Goal: Task Accomplishment & Management: Use online tool/utility

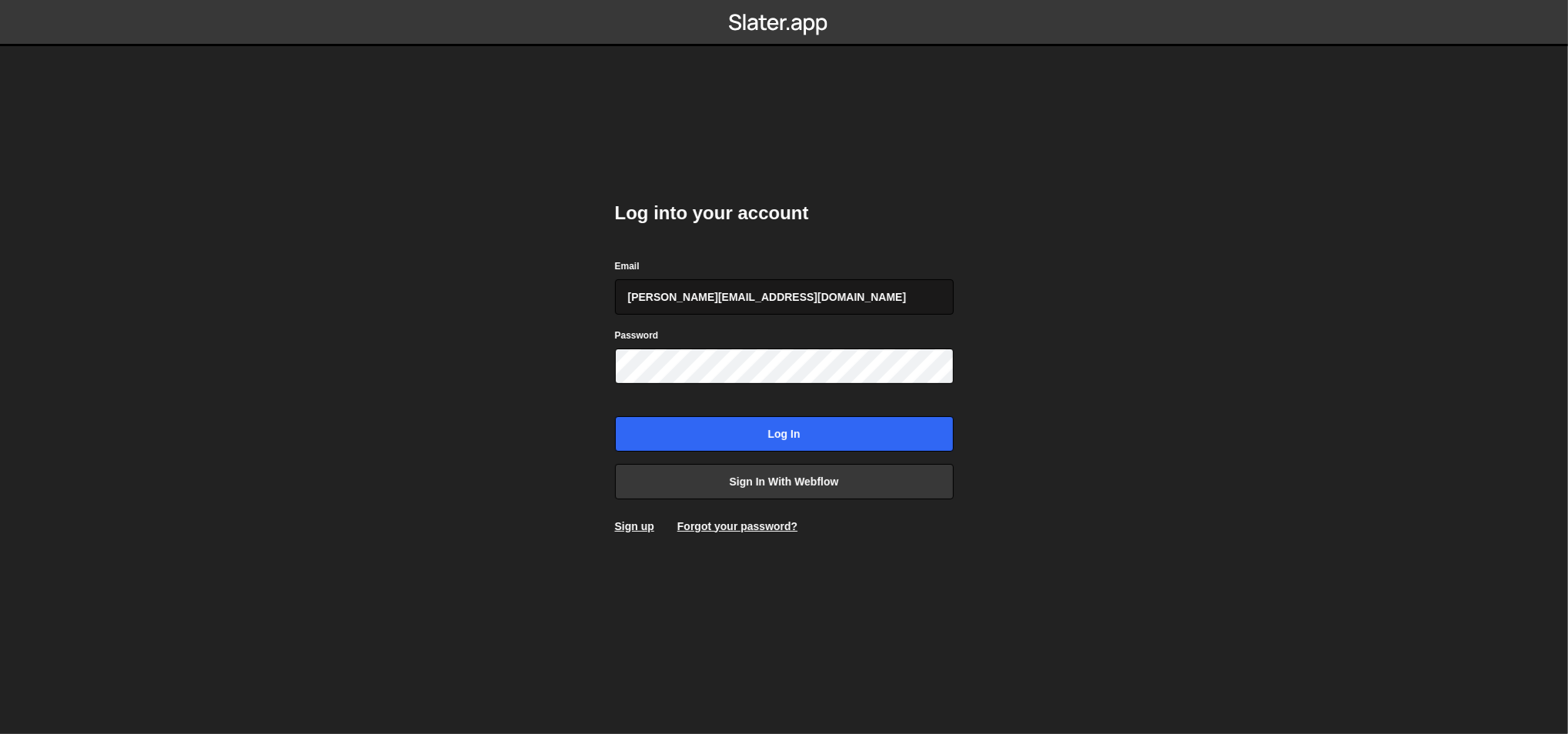
click at [736, 305] on input "[PERSON_NAME][EMAIL_ADDRESS][DOMAIN_NAME]" at bounding box center [784, 296] width 338 height 35
type input "[EMAIL_ADDRESS][DOMAIN_NAME]"
click at [788, 299] on input "ognjen@flowhivedigital.com" at bounding box center [784, 296] width 338 height 35
click at [502, 293] on body "Log into your account Email ognjen@flowhivedigital.com Password Log in Sign in …" at bounding box center [784, 367] width 1568 height 734
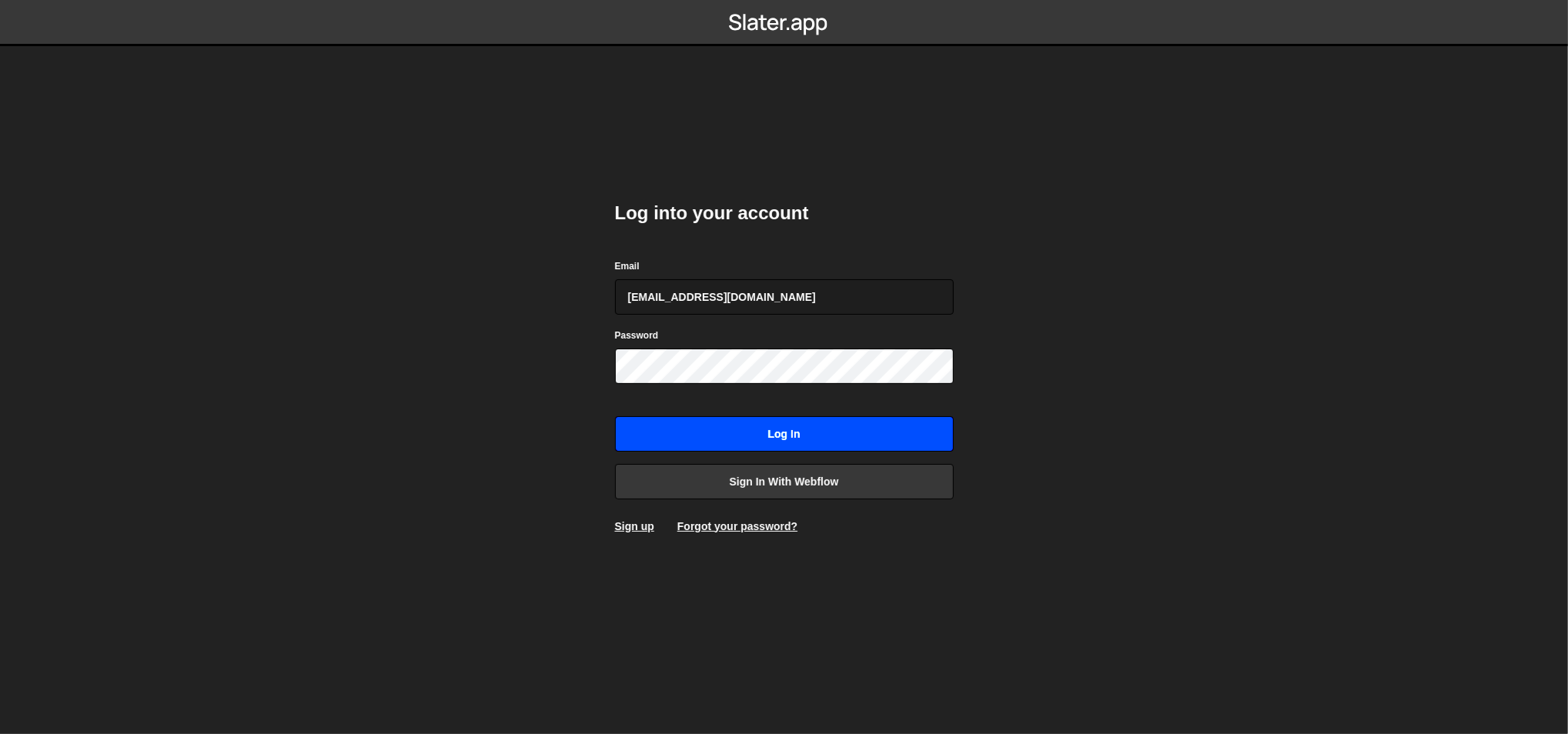
click at [658, 428] on input "Log in" at bounding box center [784, 433] width 338 height 35
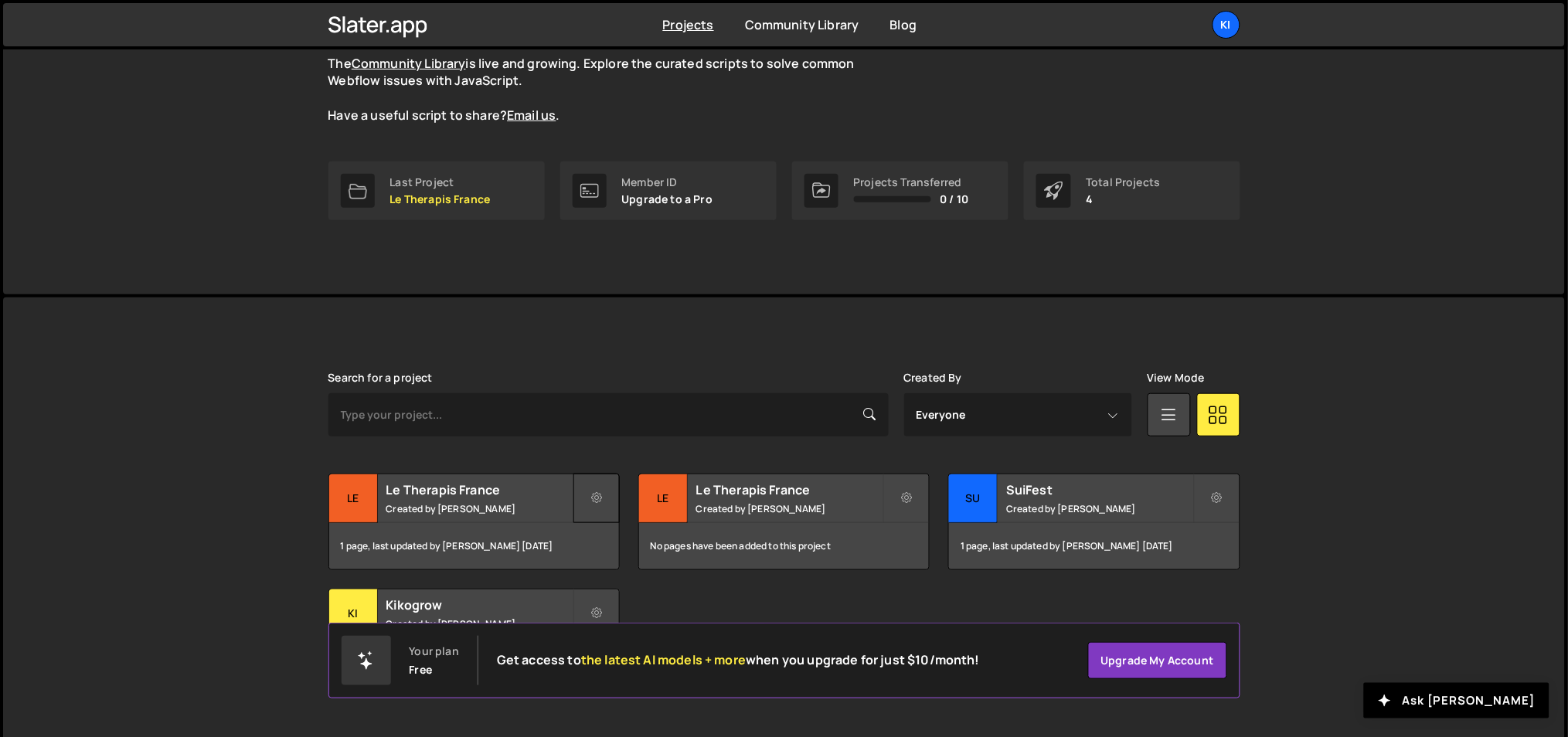
scroll to position [173, 0]
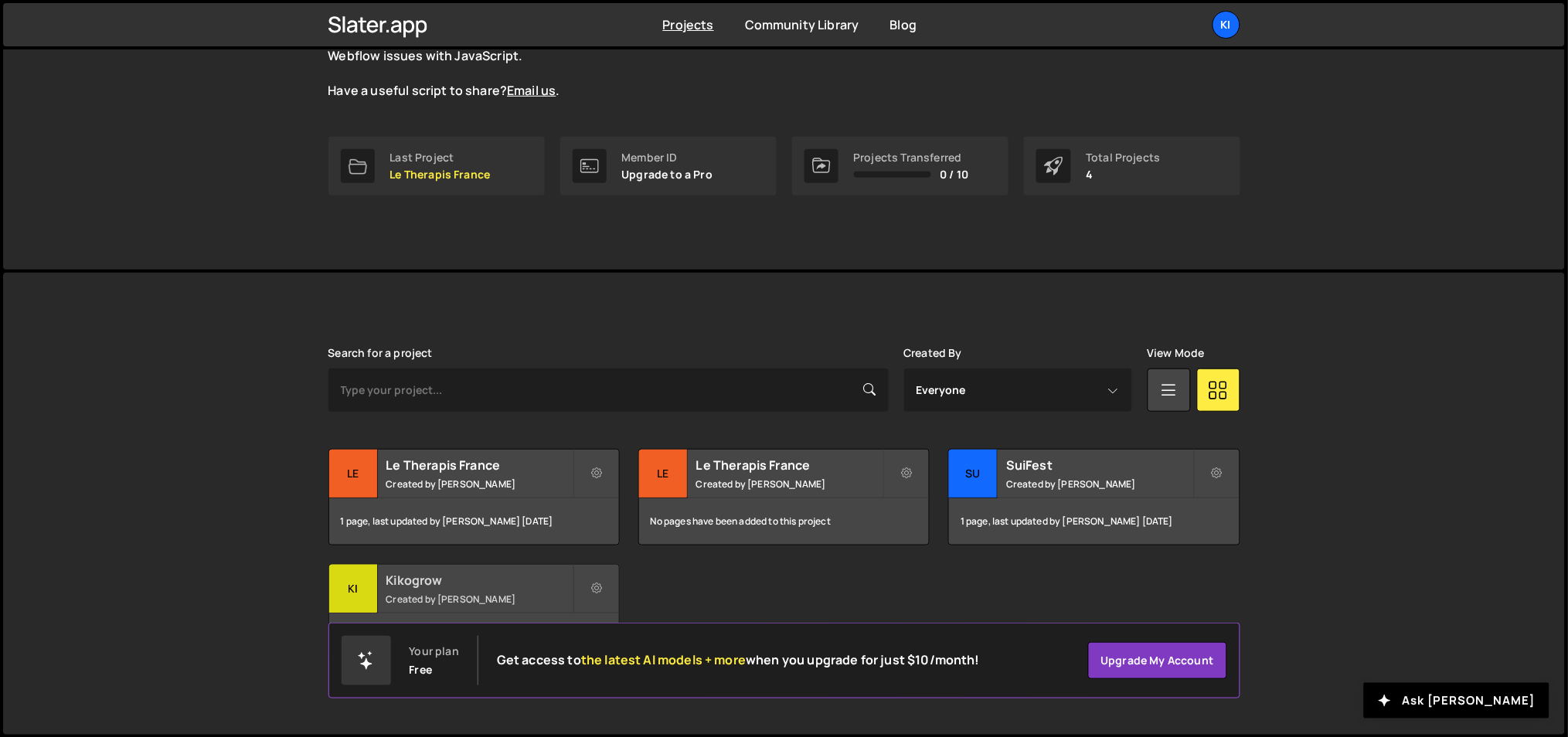
click at [476, 578] on h2 "Kikogrow" at bounding box center [480, 580] width 186 height 17
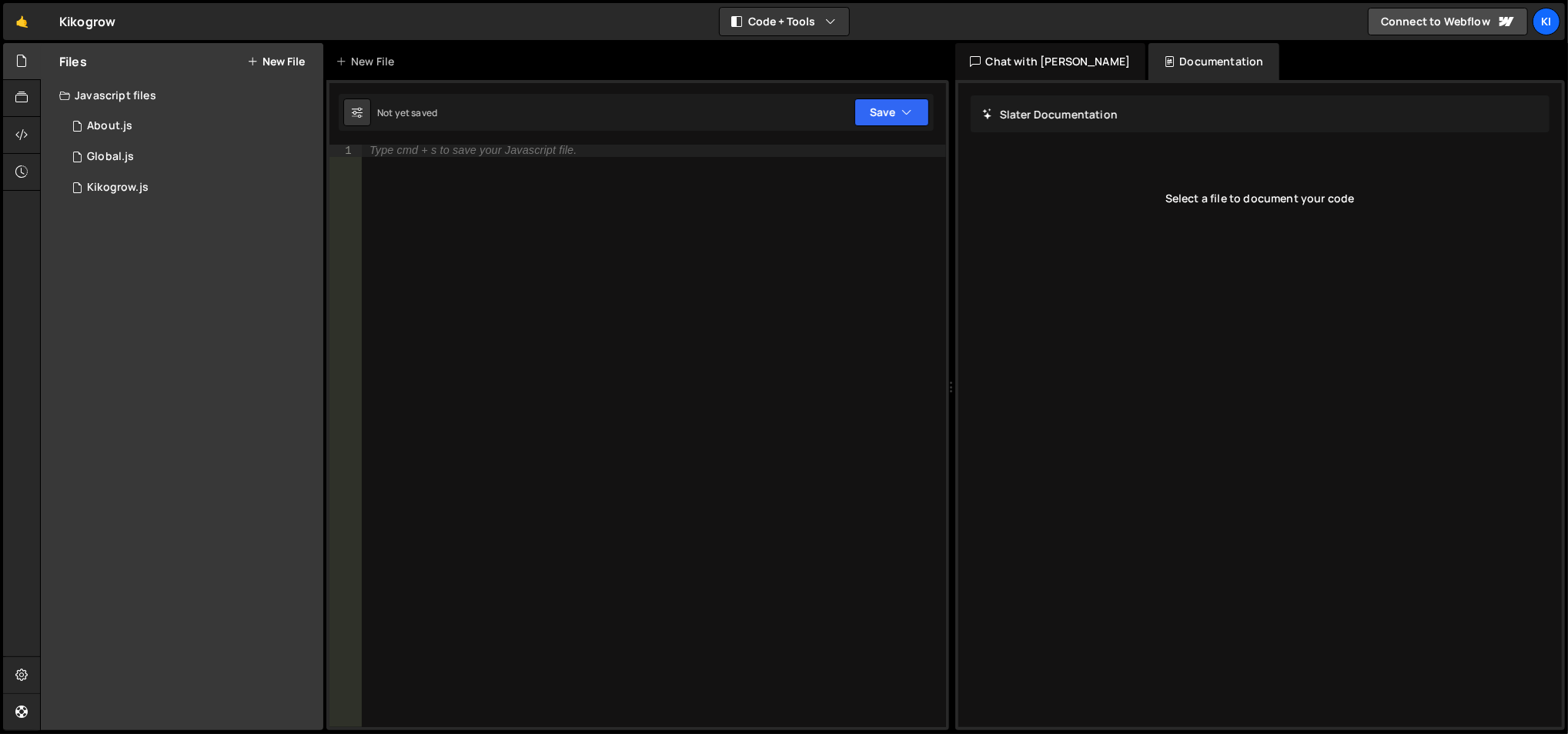
click at [277, 63] on button "New File" at bounding box center [276, 61] width 58 height 12
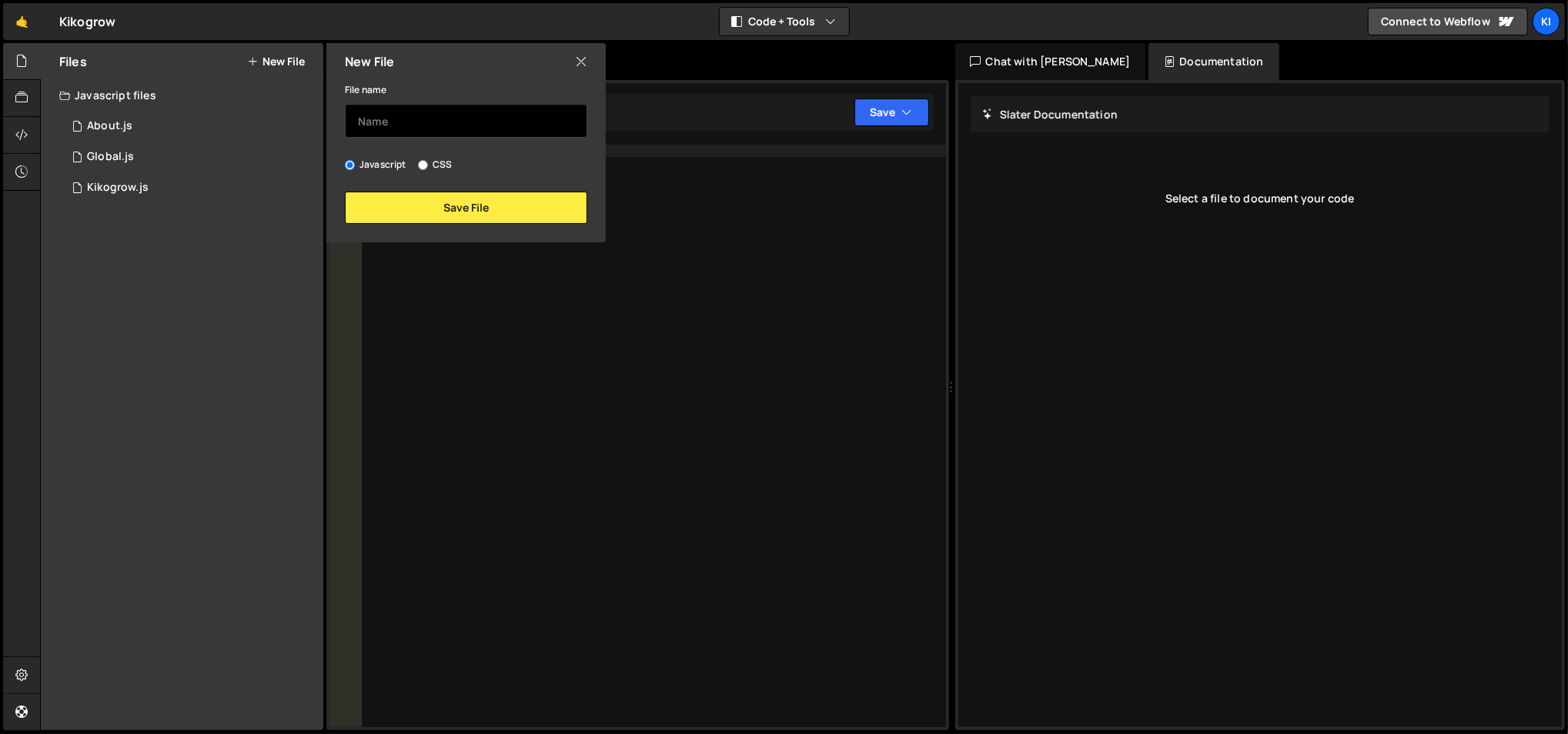
click at [407, 111] on input "text" at bounding box center [466, 121] width 243 height 34
type input "FAQ"
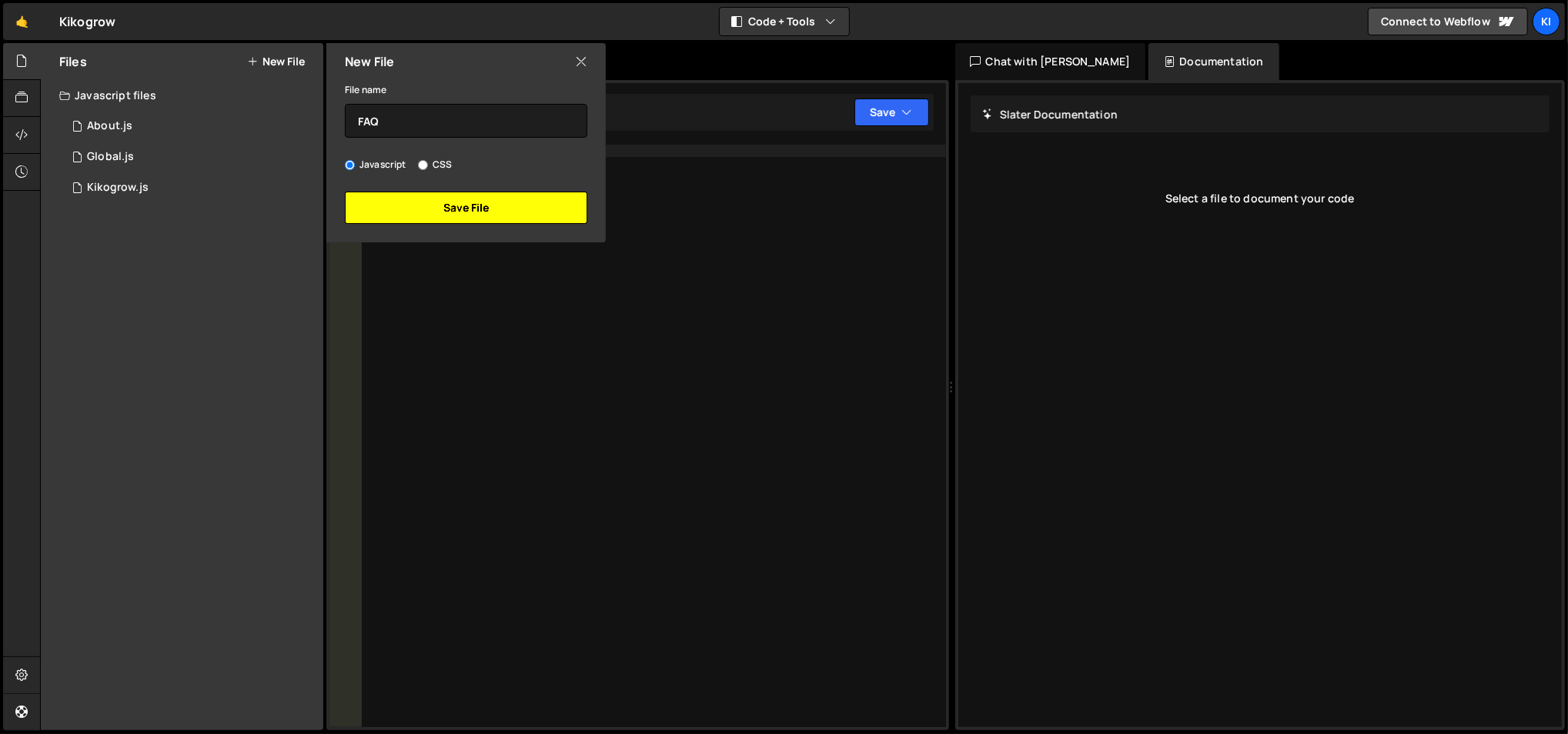
click at [450, 199] on button "Save File" at bounding box center [466, 207] width 243 height 32
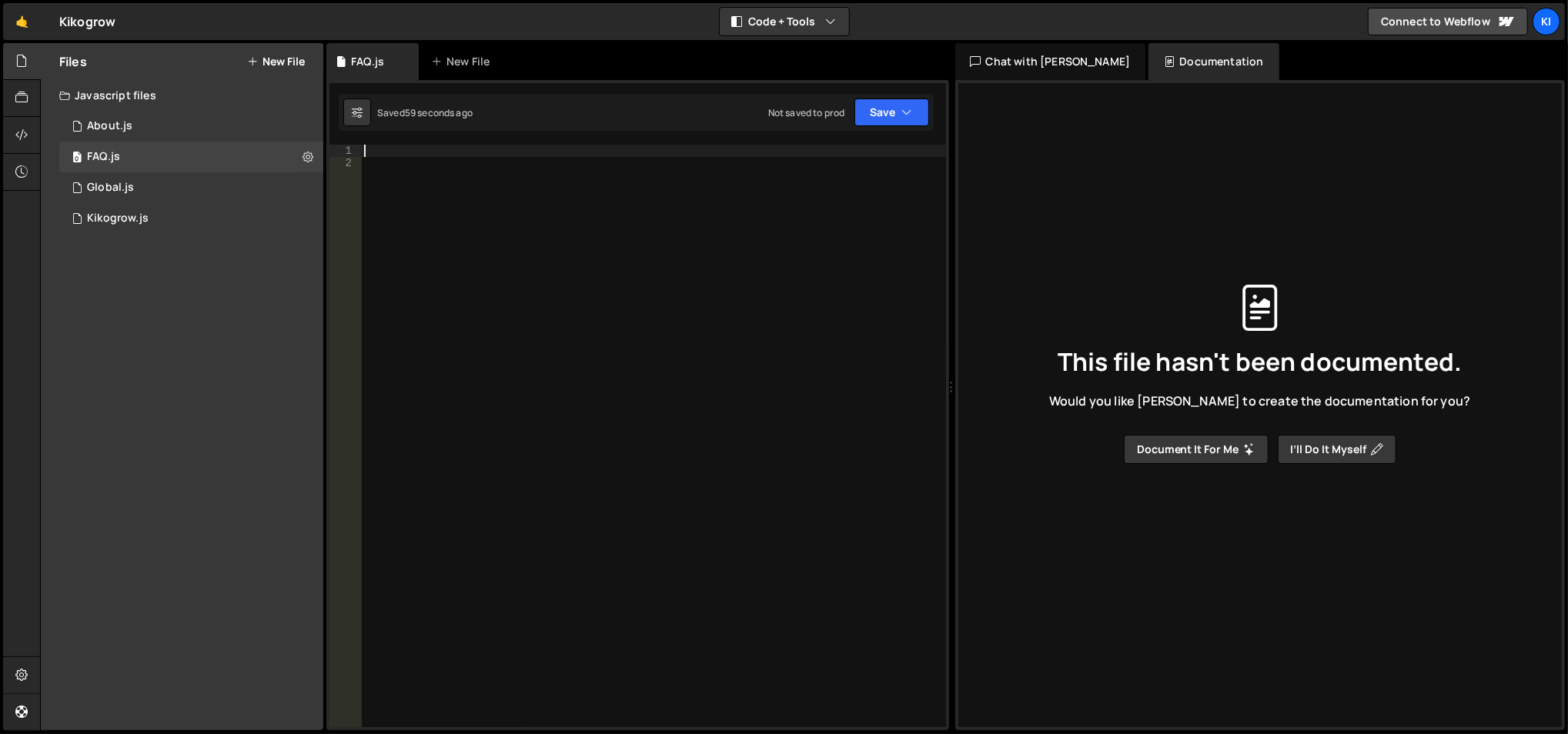
click at [389, 151] on div at bounding box center [654, 449] width 586 height 609
paste textarea "});"
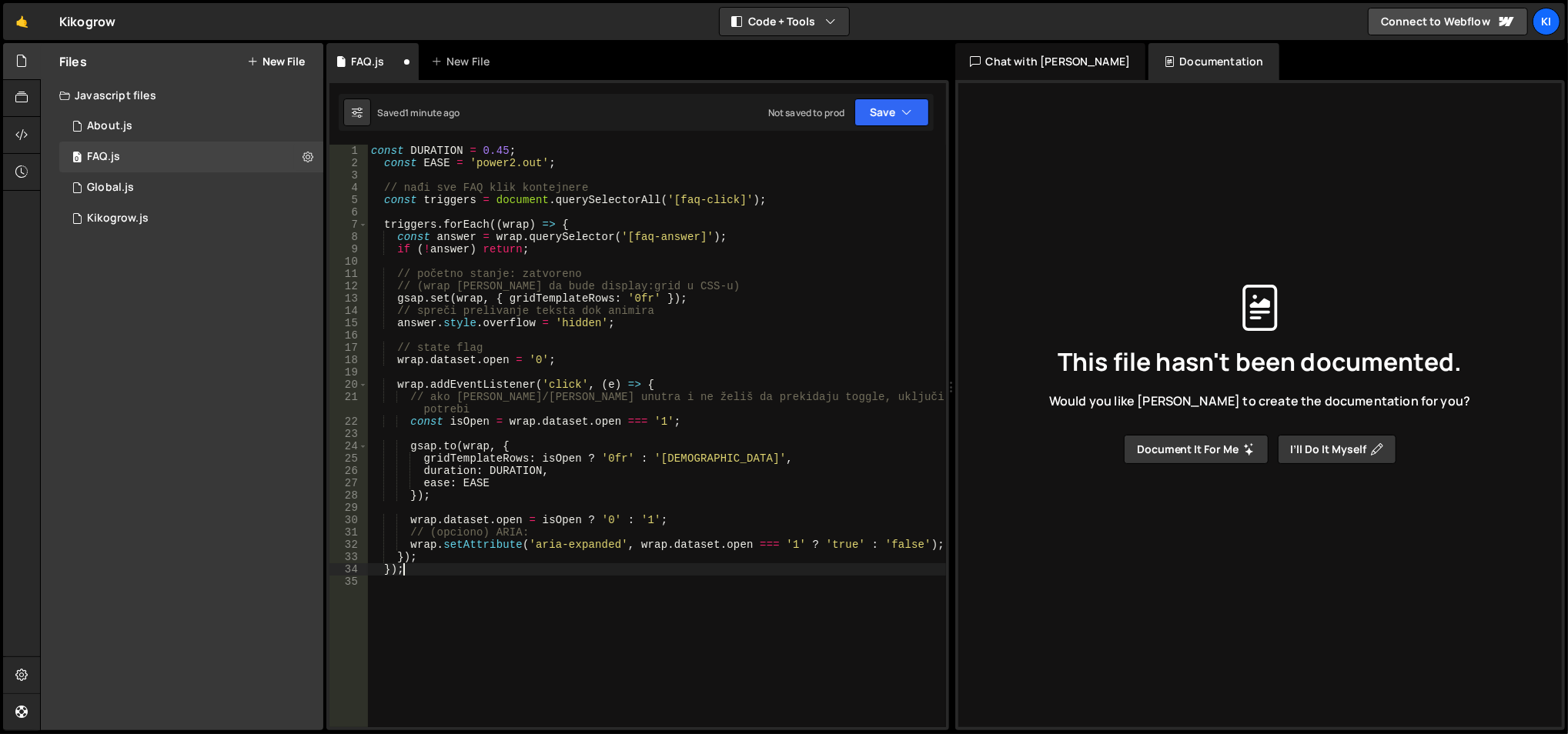
type textarea "});"
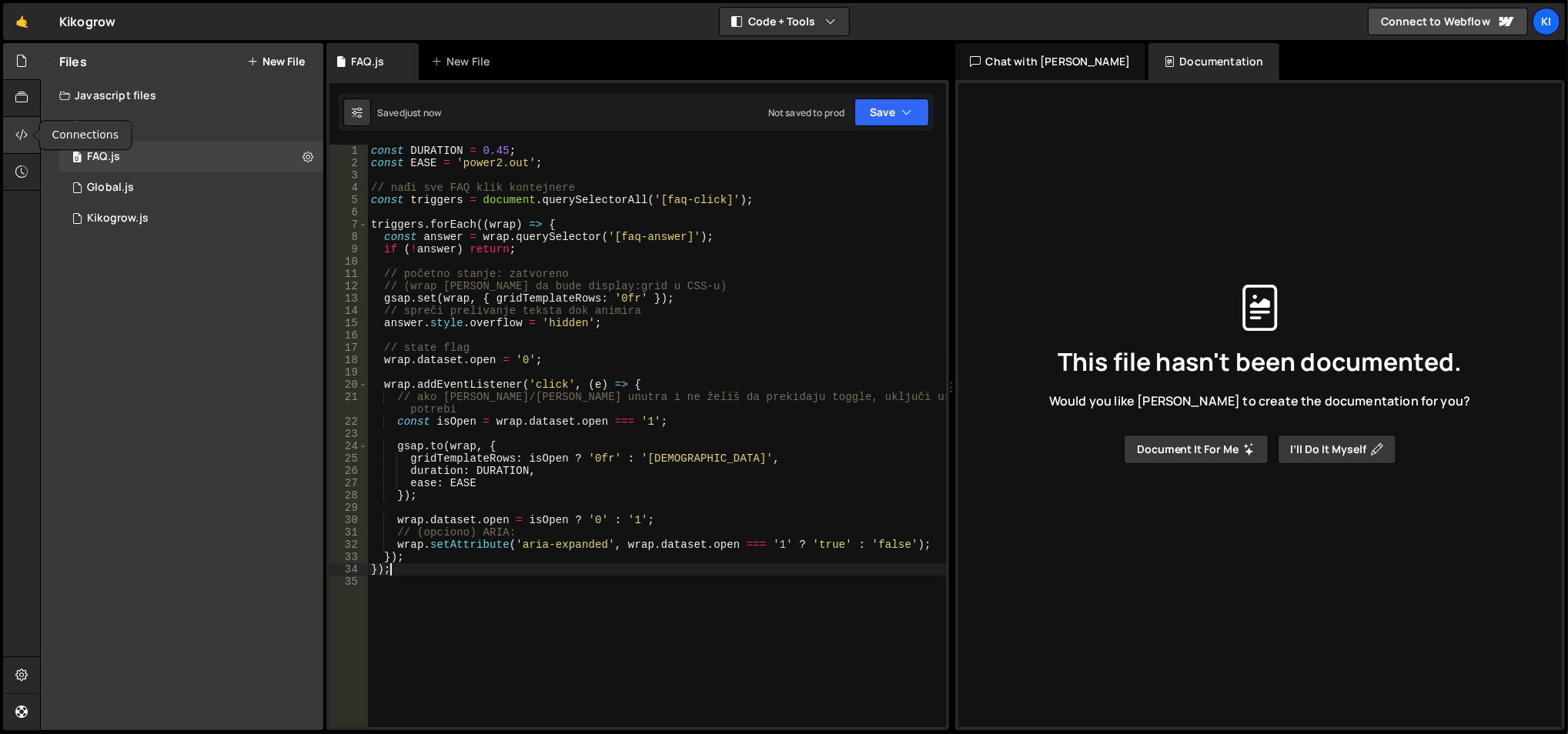
click at [25, 127] on icon at bounding box center [21, 134] width 12 height 17
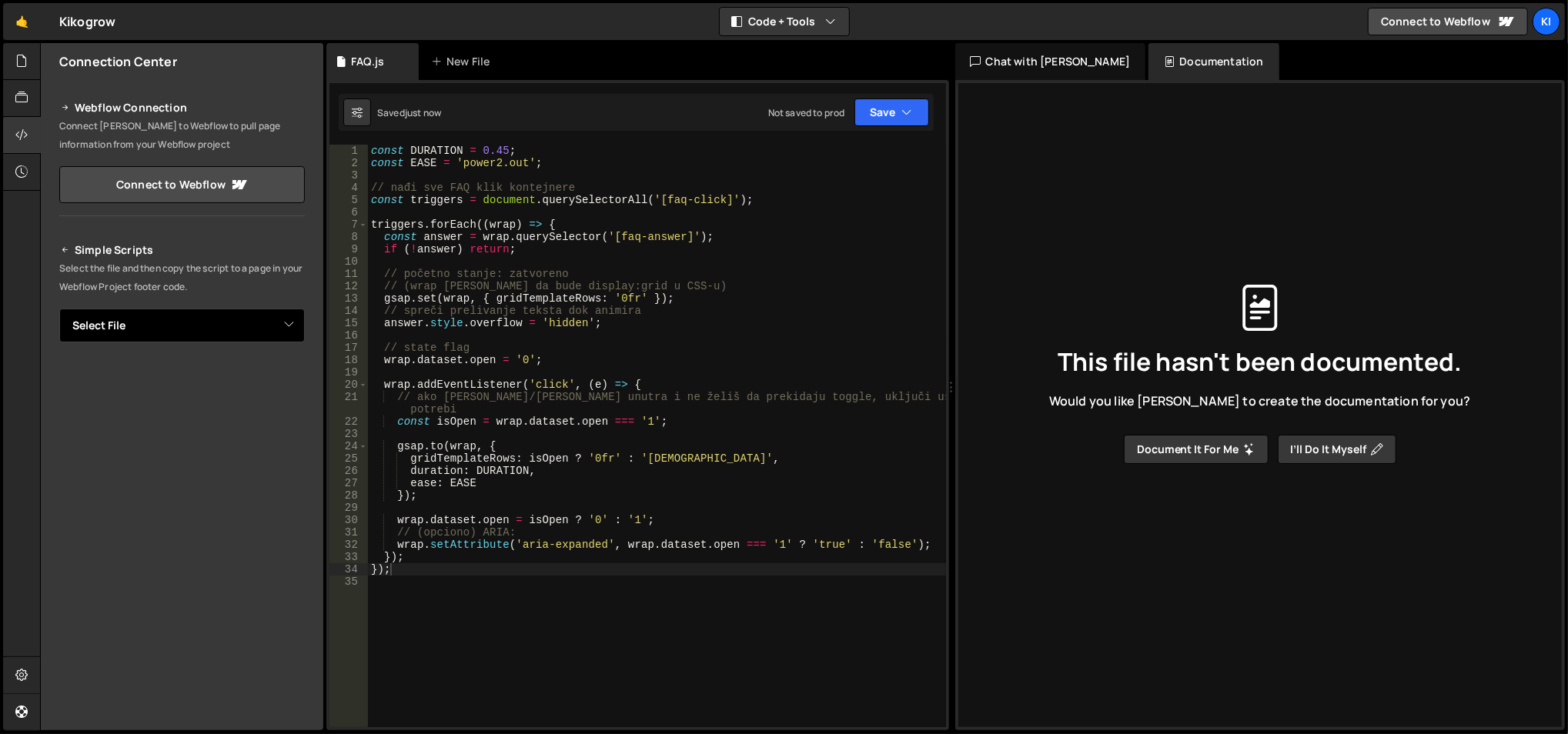
click at [225, 335] on select "Select File About.js Global.js Kikogrow.js FAQ.js" at bounding box center [182, 326] width 245 height 34
select select "48007"
click at [60, 309] on select "Select File About.js Global.js Kikogrow.js FAQ.js" at bounding box center [182, 326] width 245 height 34
click at [252, 375] on button "Copy" at bounding box center [258, 378] width 52 height 32
click at [453, 247] on div "const DURATION = 0.45 ; const EASE = 'power2.out' ; // nađi sve FAQ klik kontej…" at bounding box center [657, 449] width 579 height 609
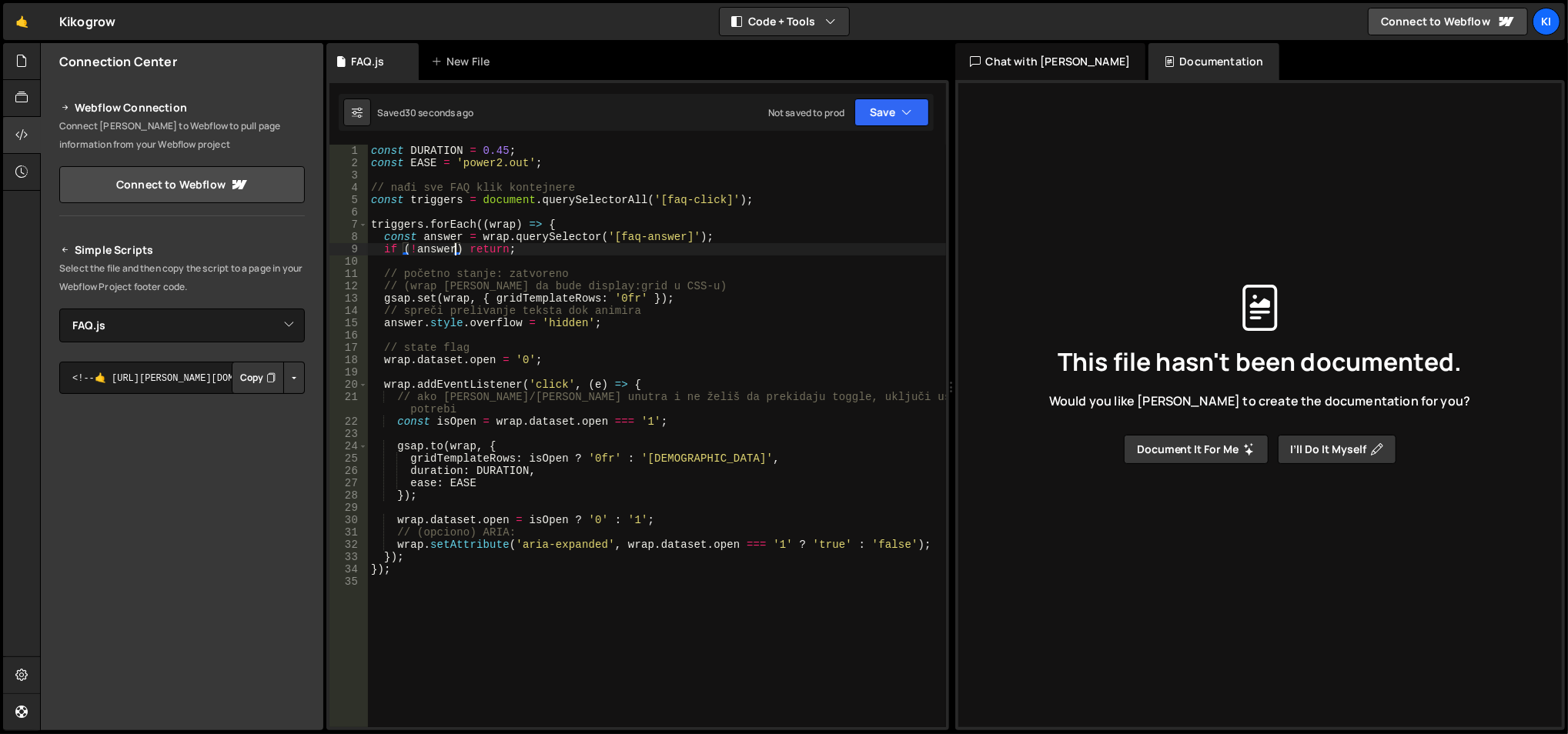
click at [453, 247] on div "const DURATION = 0.45 ; const EASE = 'power2.out' ; // nađi sve FAQ klik kontej…" at bounding box center [657, 449] width 579 height 609
type textarea "if (!answer) return;"
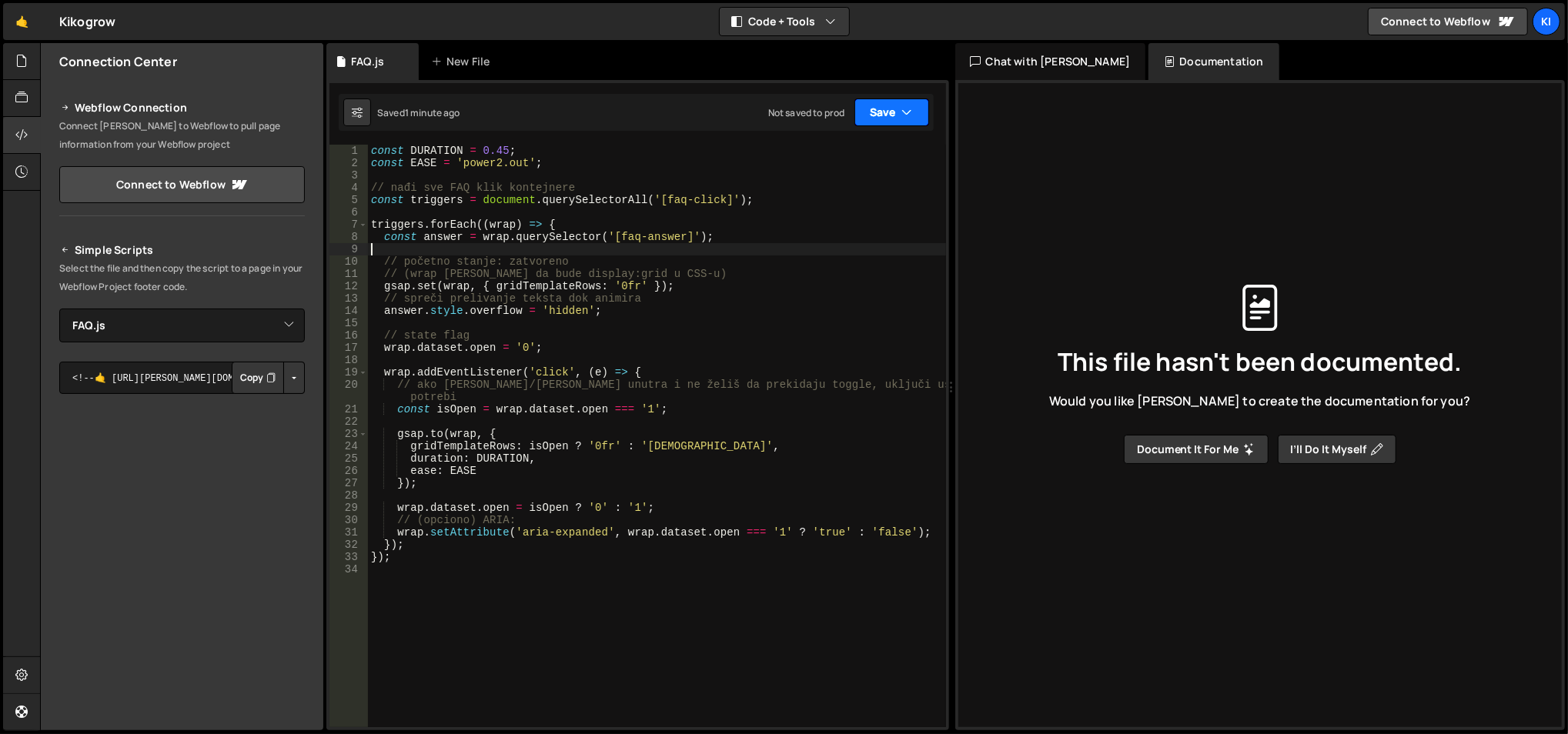
click at [895, 109] on button "Save" at bounding box center [892, 112] width 75 height 27
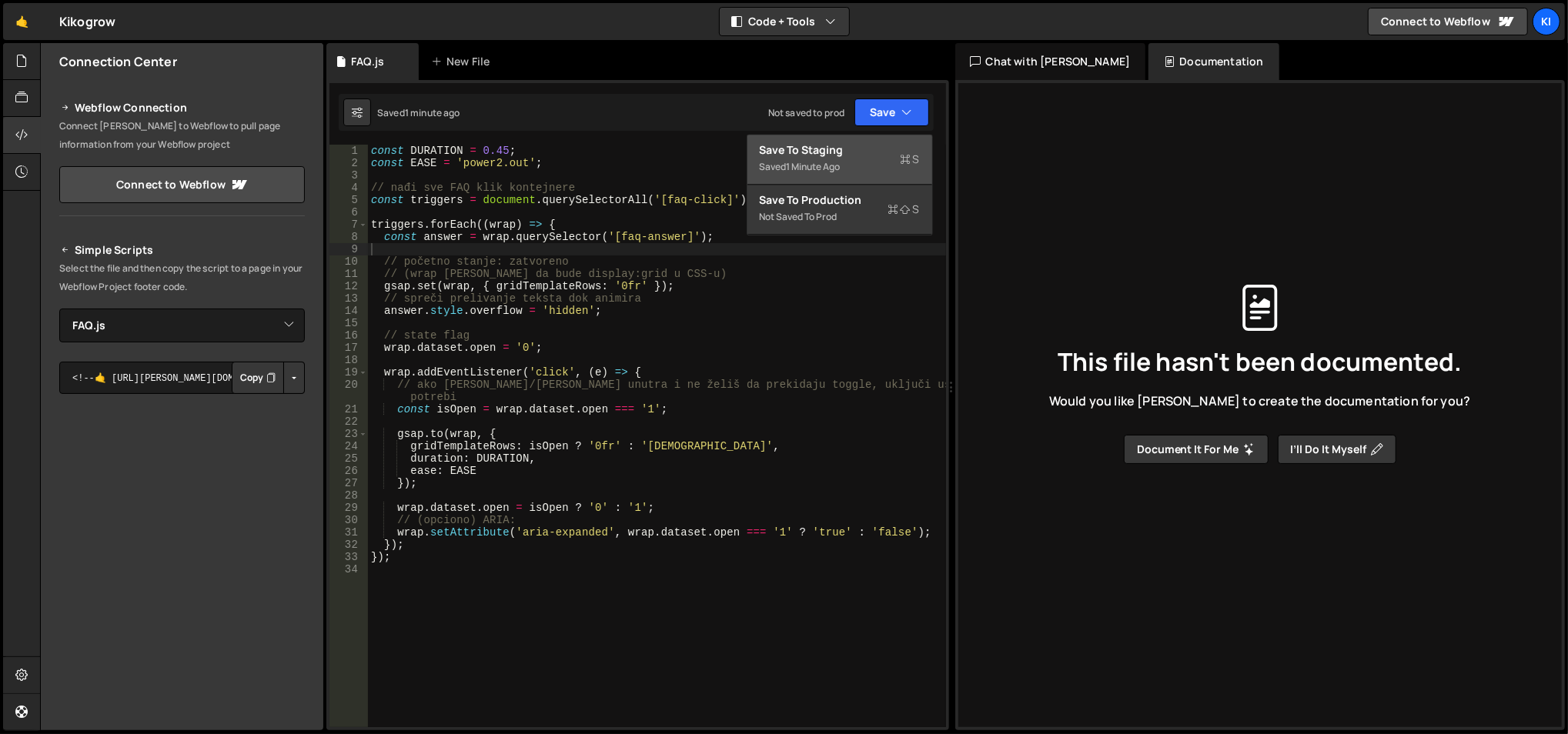
click at [858, 154] on div "Save to Staging S" at bounding box center [839, 150] width 160 height 15
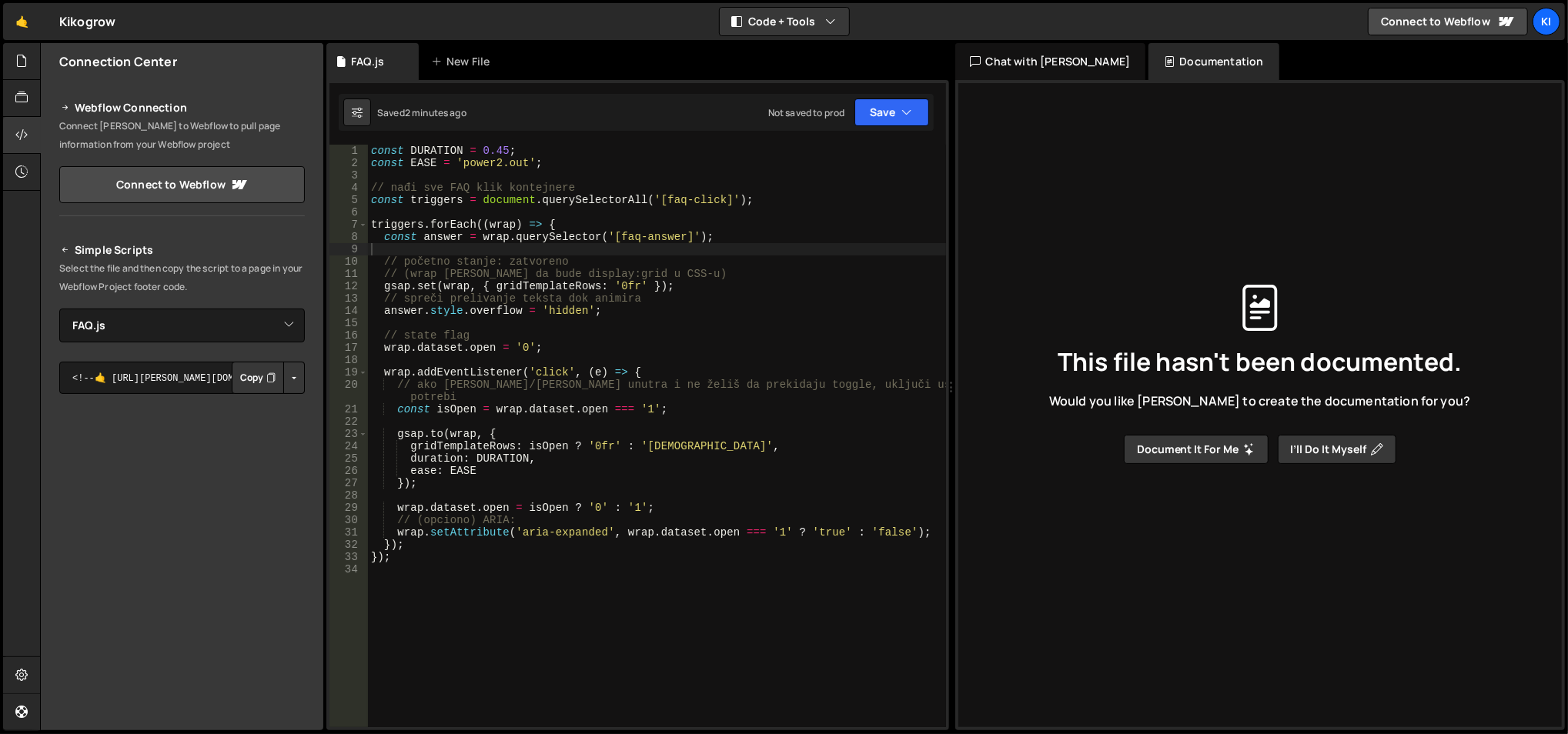
type textarea "gsap.to(wrap, {"
click at [458, 435] on div "const DURATION = 0.45 ; const EASE = 'power2.out' ; // nađi sve FAQ klik kontej…" at bounding box center [657, 449] width 579 height 609
click at [458, 436] on div "const DURATION = 0.45 ; const EASE = 'power2.out' ; // nađi sve FAQ klik kontej…" at bounding box center [657, 449] width 579 height 609
click at [490, 326] on div "const DURATION = 0.45 ; const EASE = 'power2.out' ; // nađi sve FAQ klik kontej…" at bounding box center [657, 449] width 579 height 609
paste textarea "});"
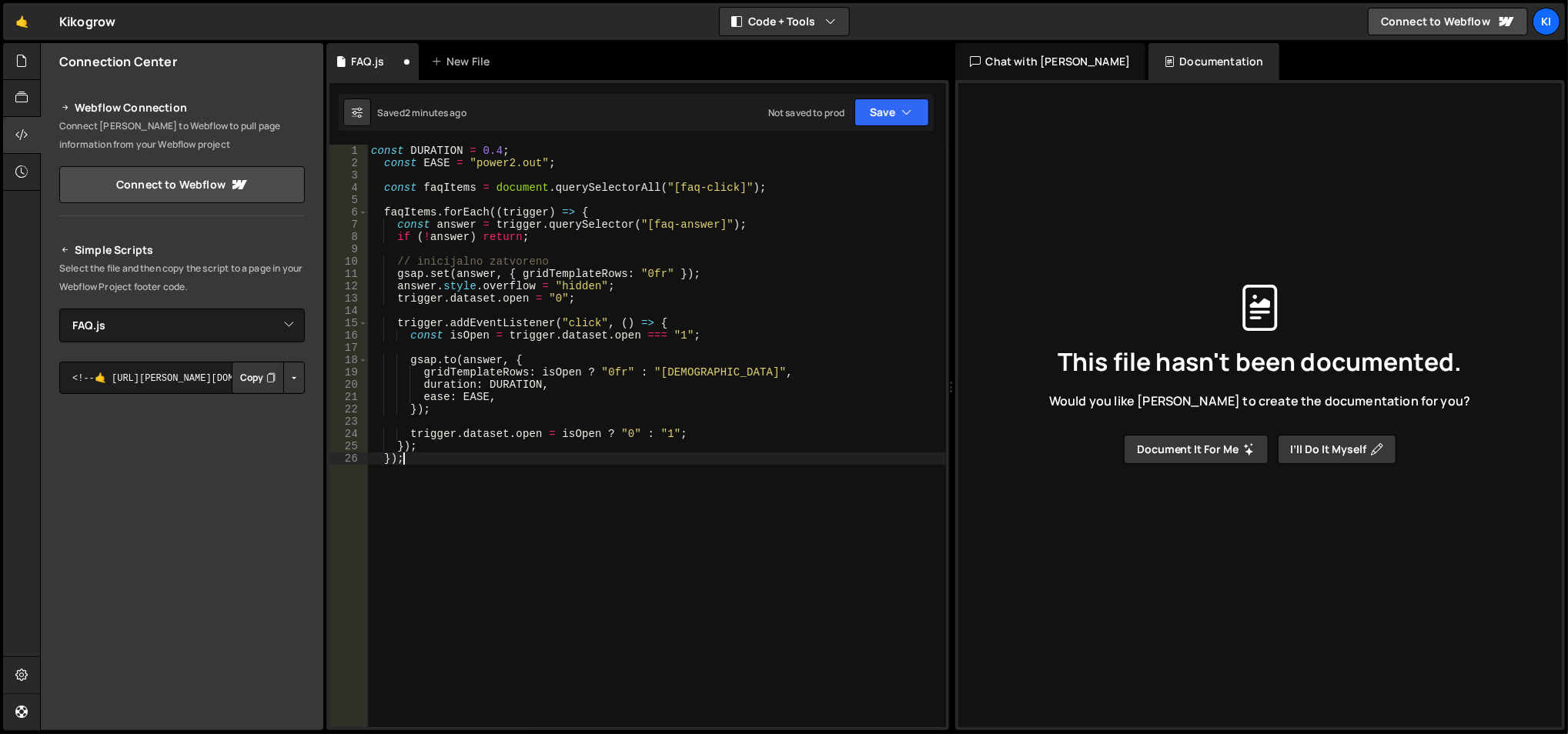
click at [468, 234] on div "const DURATION = 0.4 ; const EASE = "power2.out" ; const faqItems = document . …" at bounding box center [657, 449] width 579 height 609
type textarea "if (!answer) return;"
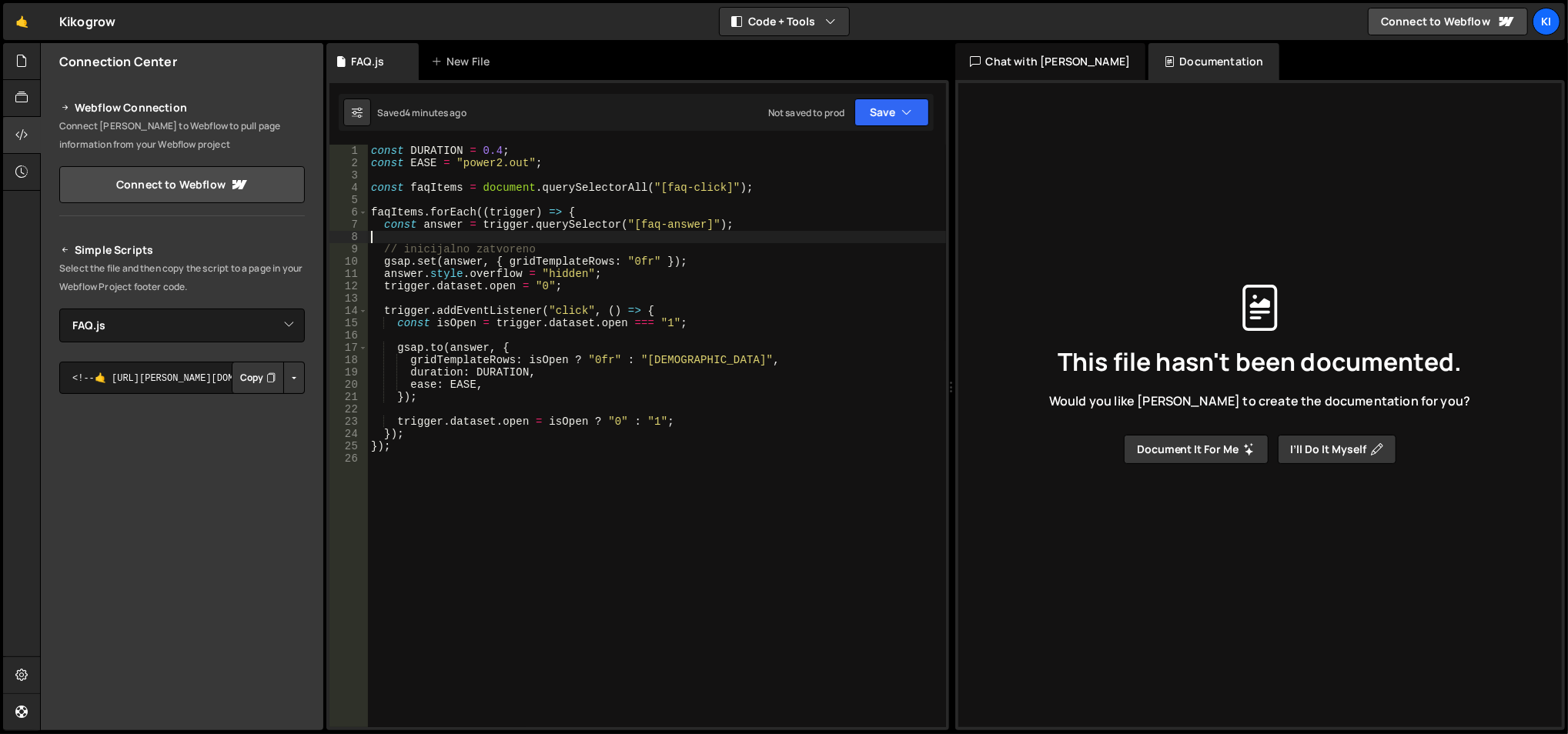
click at [513, 309] on div "const DURATION = 0.4 ; const EASE = "power2.out" ; const faqItems = document . …" at bounding box center [657, 449] width 579 height 609
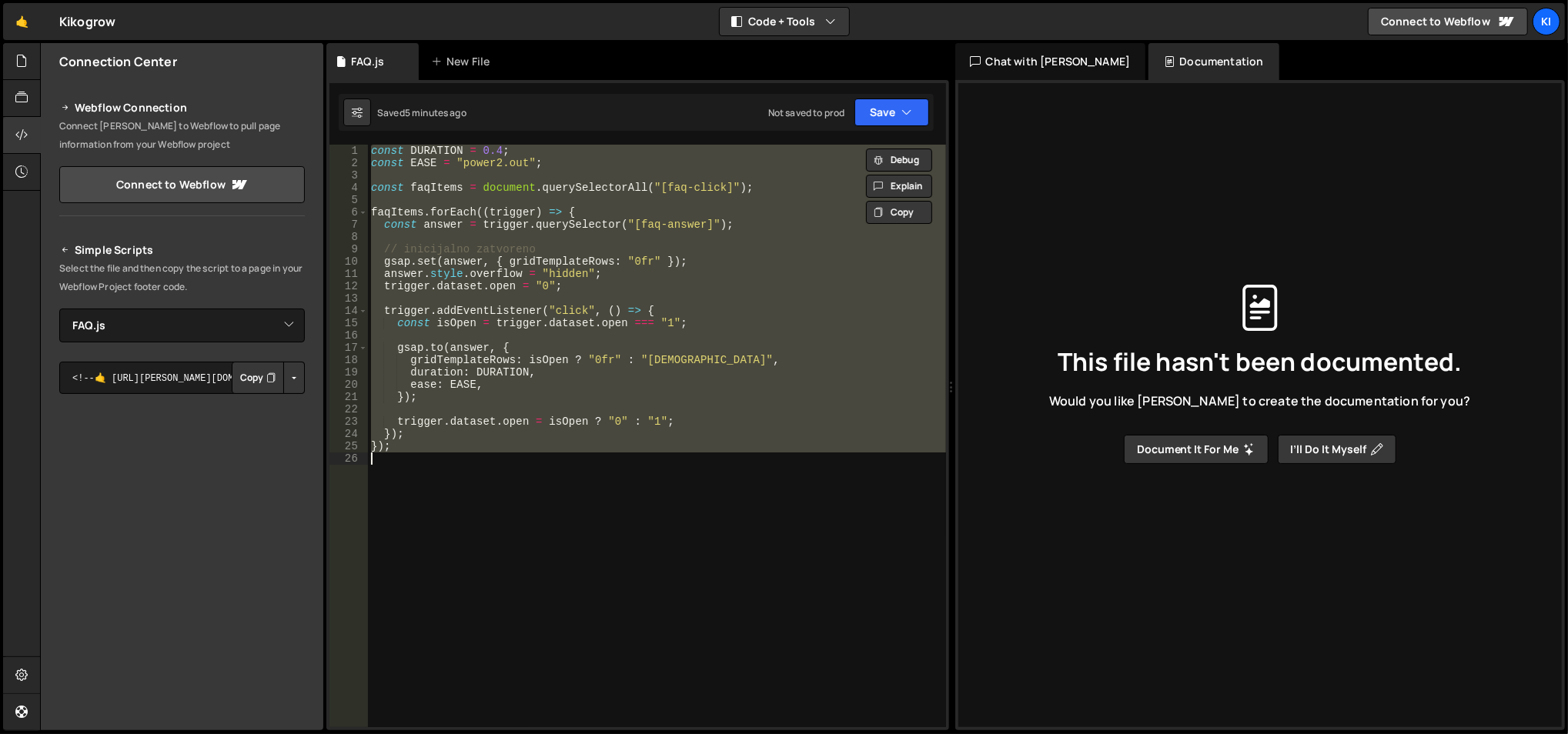
click at [417, 288] on div "const DURATION = 0.4 ; const EASE = "power2.out" ; const faqItems = document . …" at bounding box center [657, 436] width 578 height 582
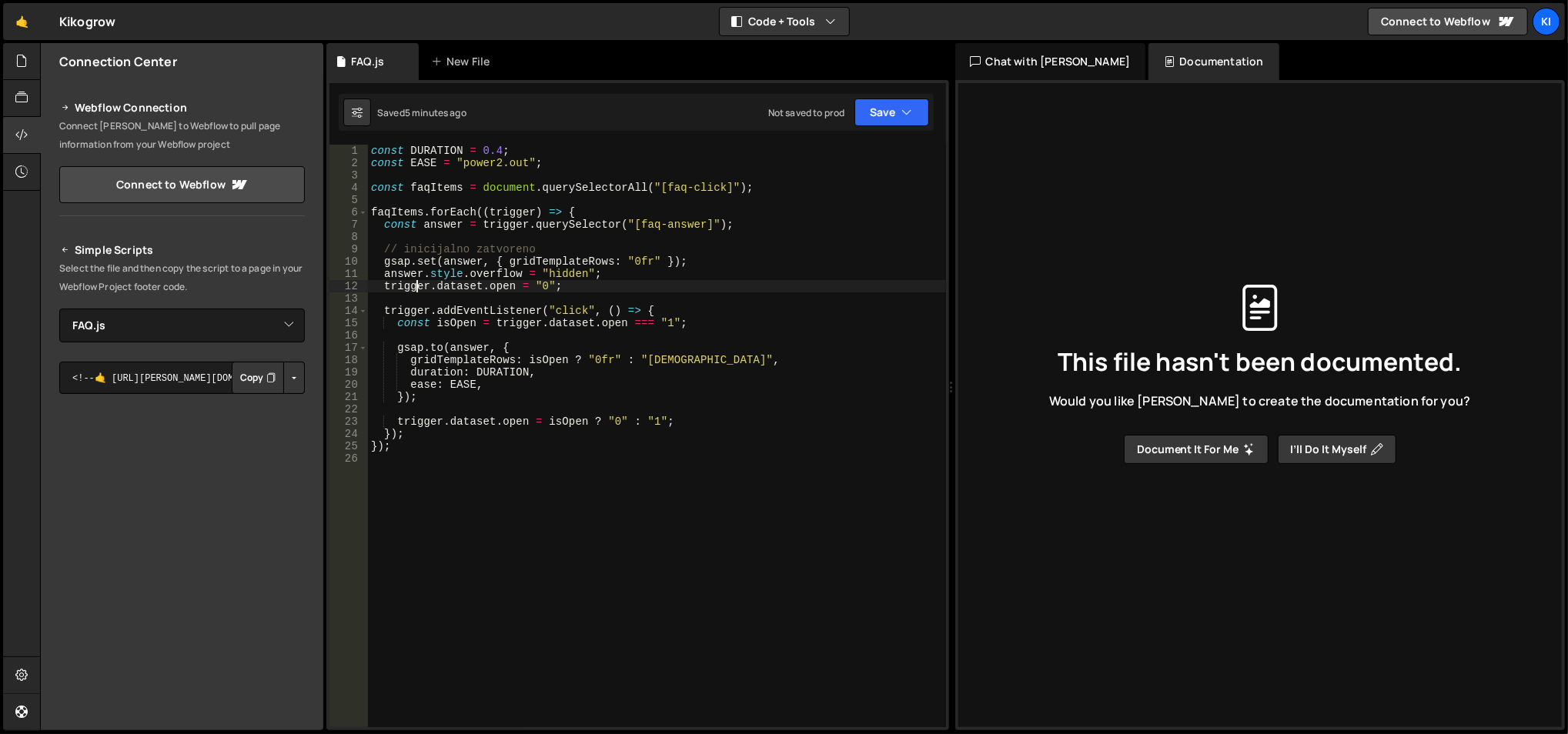
type textarea "});"
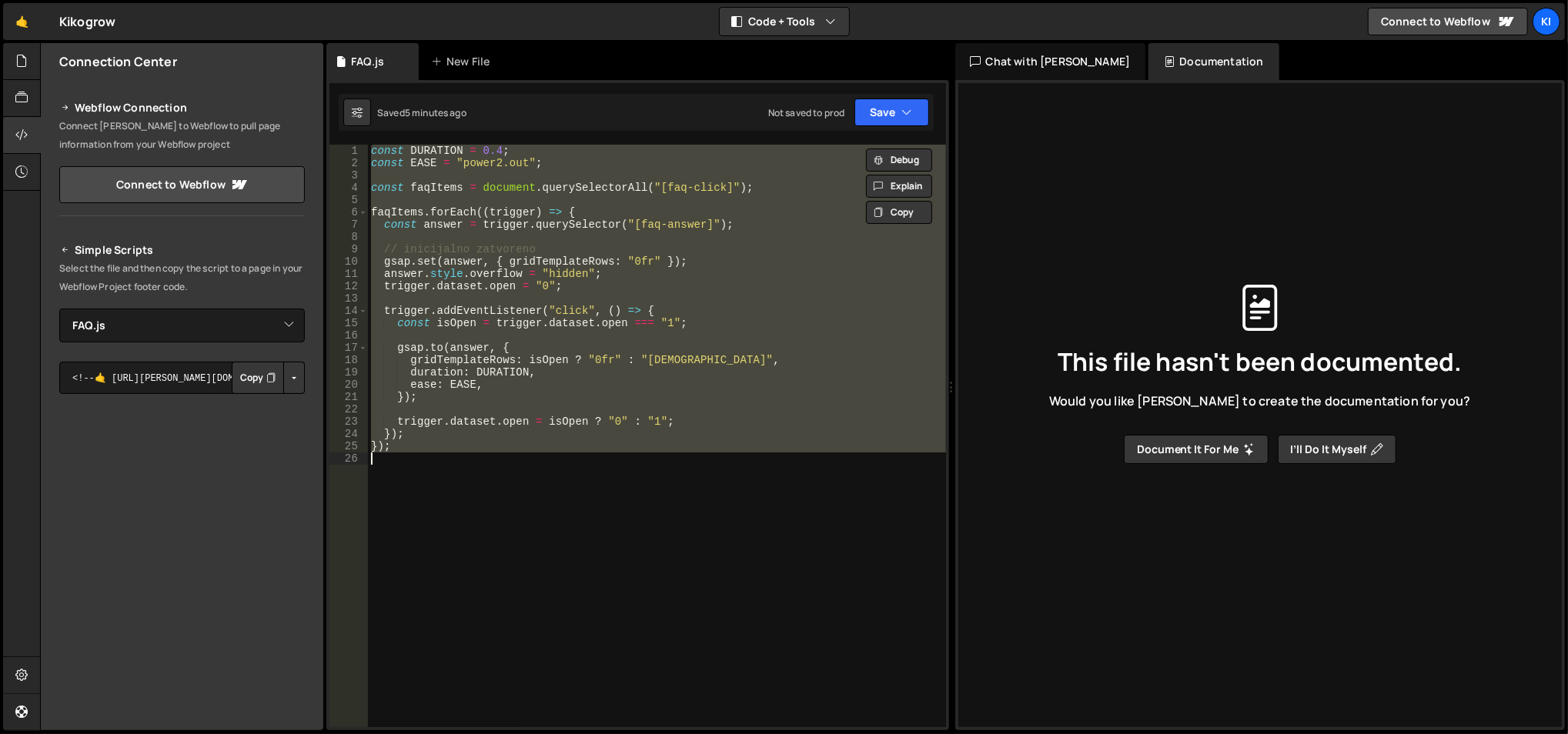
paste textarea
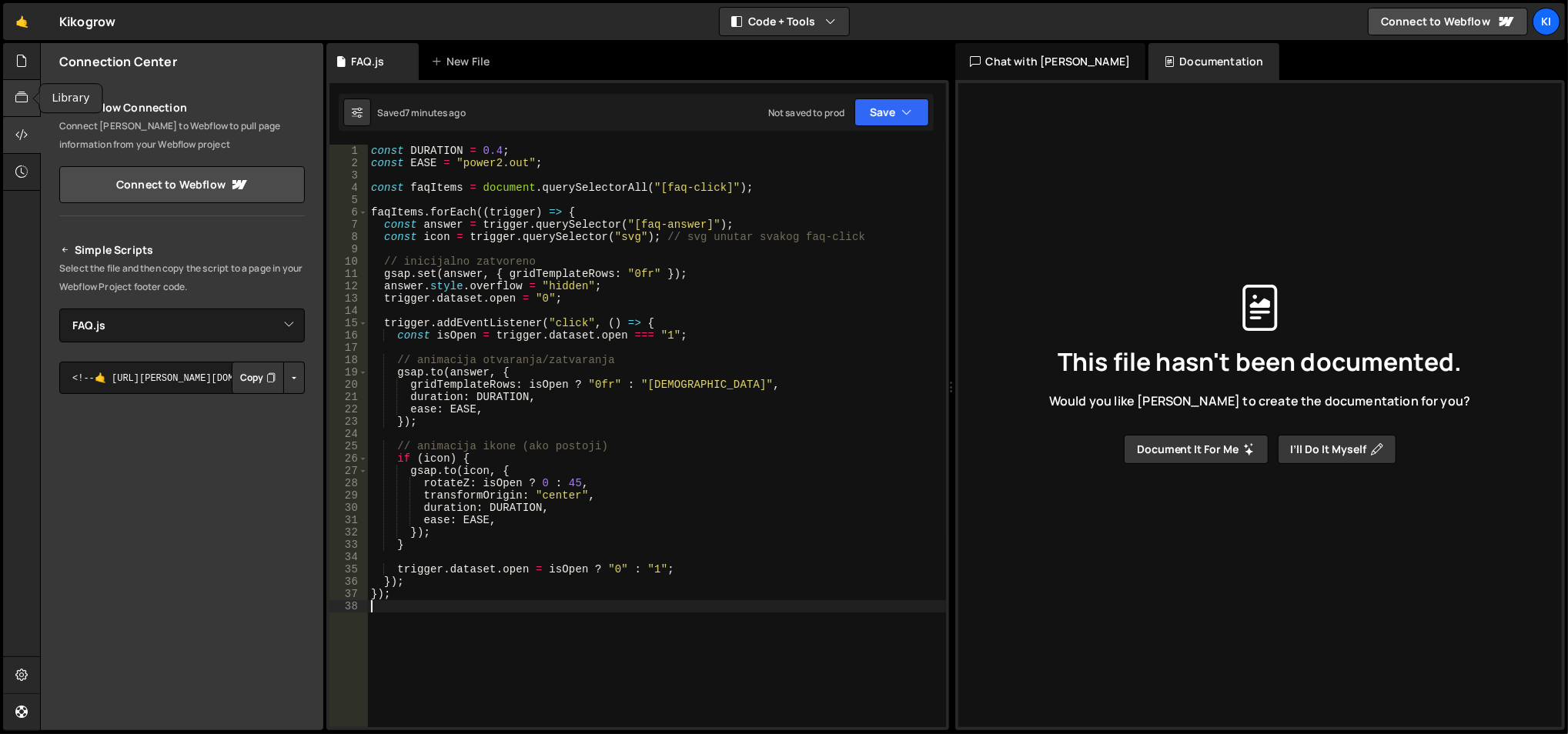
click at [14, 95] on div at bounding box center [22, 98] width 38 height 37
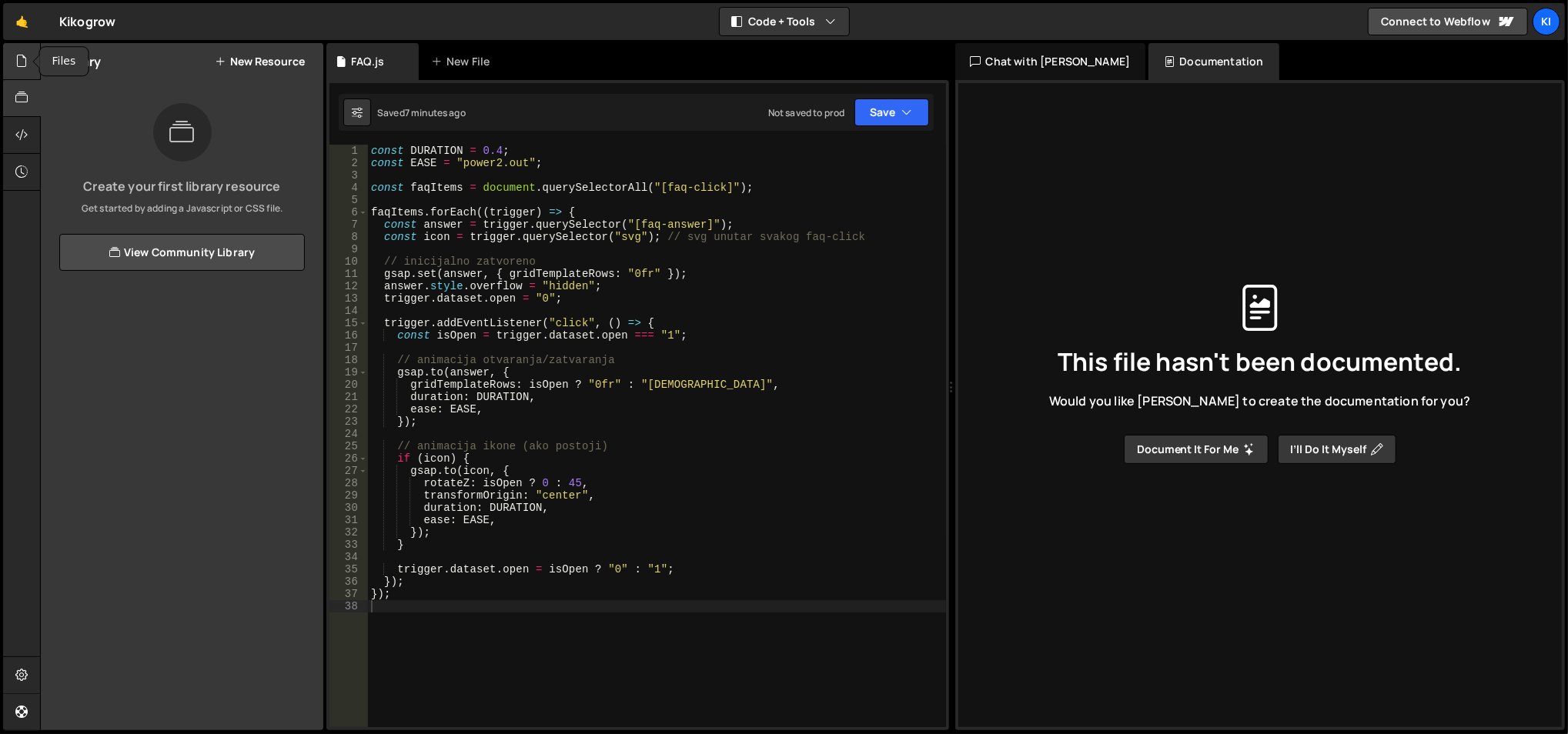
click at [20, 59] on icon at bounding box center [21, 61] width 12 height 17
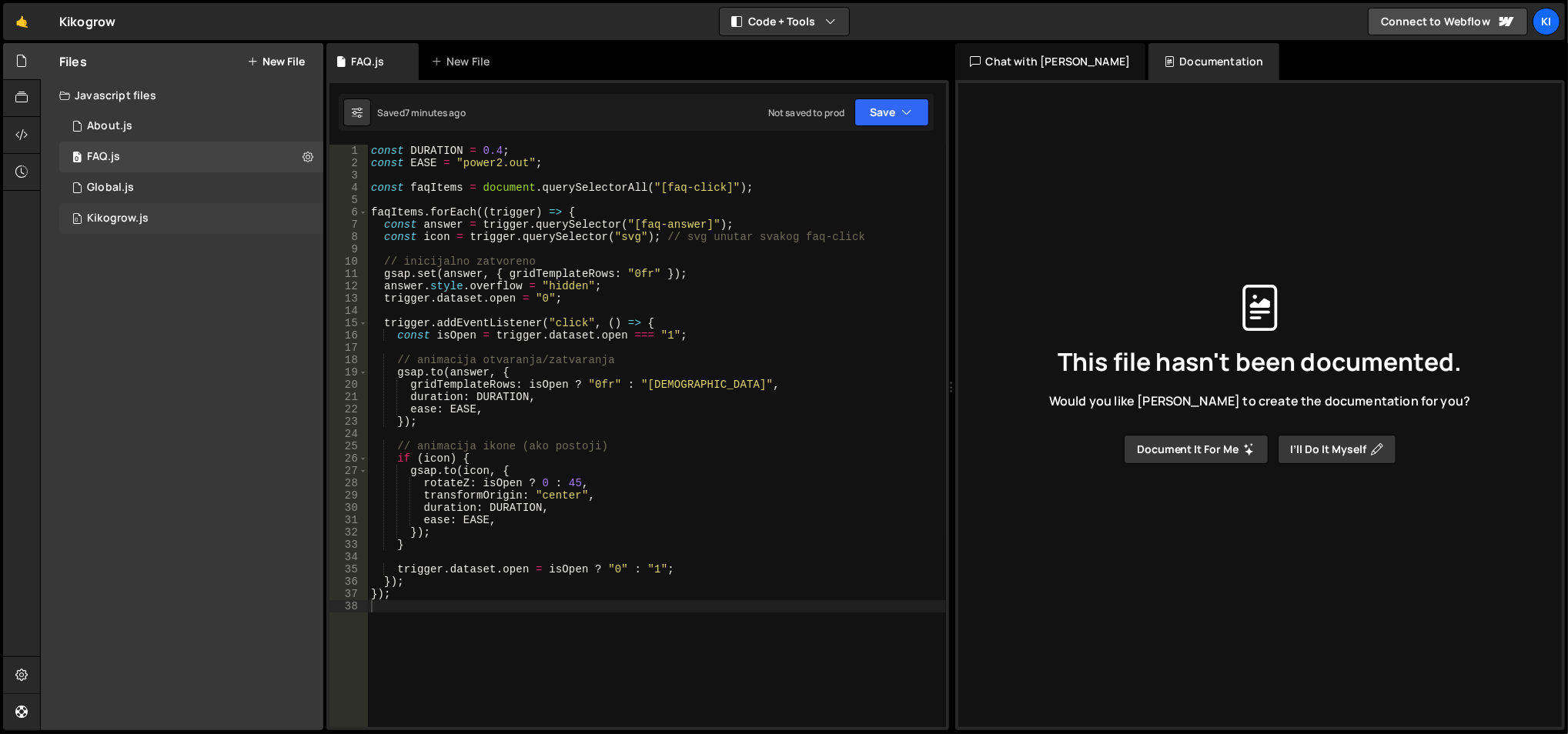
click at [165, 215] on div "0 Kikogrow.js 0" at bounding box center [191, 218] width 264 height 30
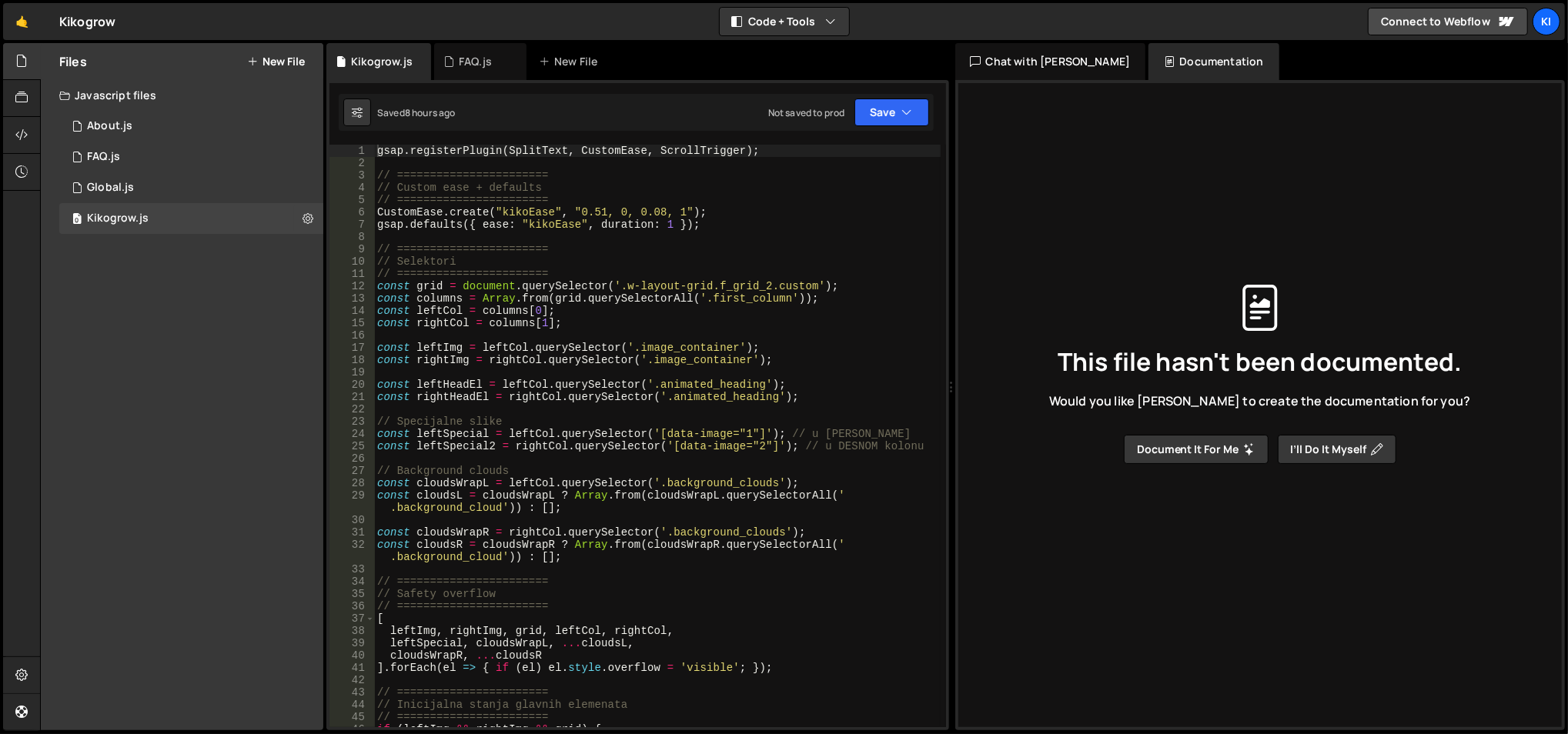
click at [580, 330] on div "gsap . registerPlugin ( SplitText , CustomEase , ScrollTrigger ) ; // =========…" at bounding box center [658, 449] width 568 height 609
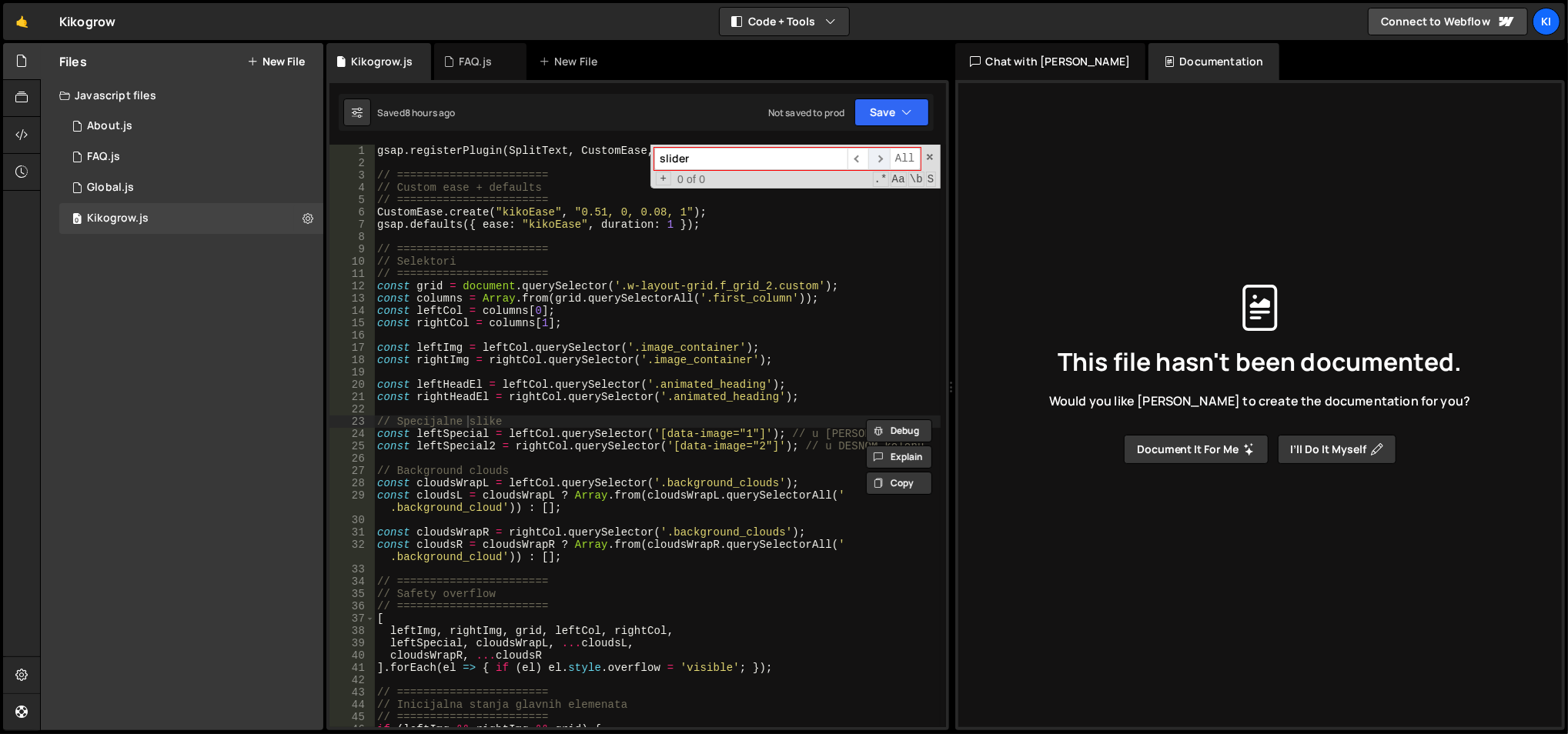
click at [883, 158] on span "​" at bounding box center [878, 159] width 22 height 23
click at [772, 162] on input "slider" at bounding box center [750, 159] width 193 height 23
type input "swiper"
click at [930, 152] on span at bounding box center [929, 156] width 10 height 10
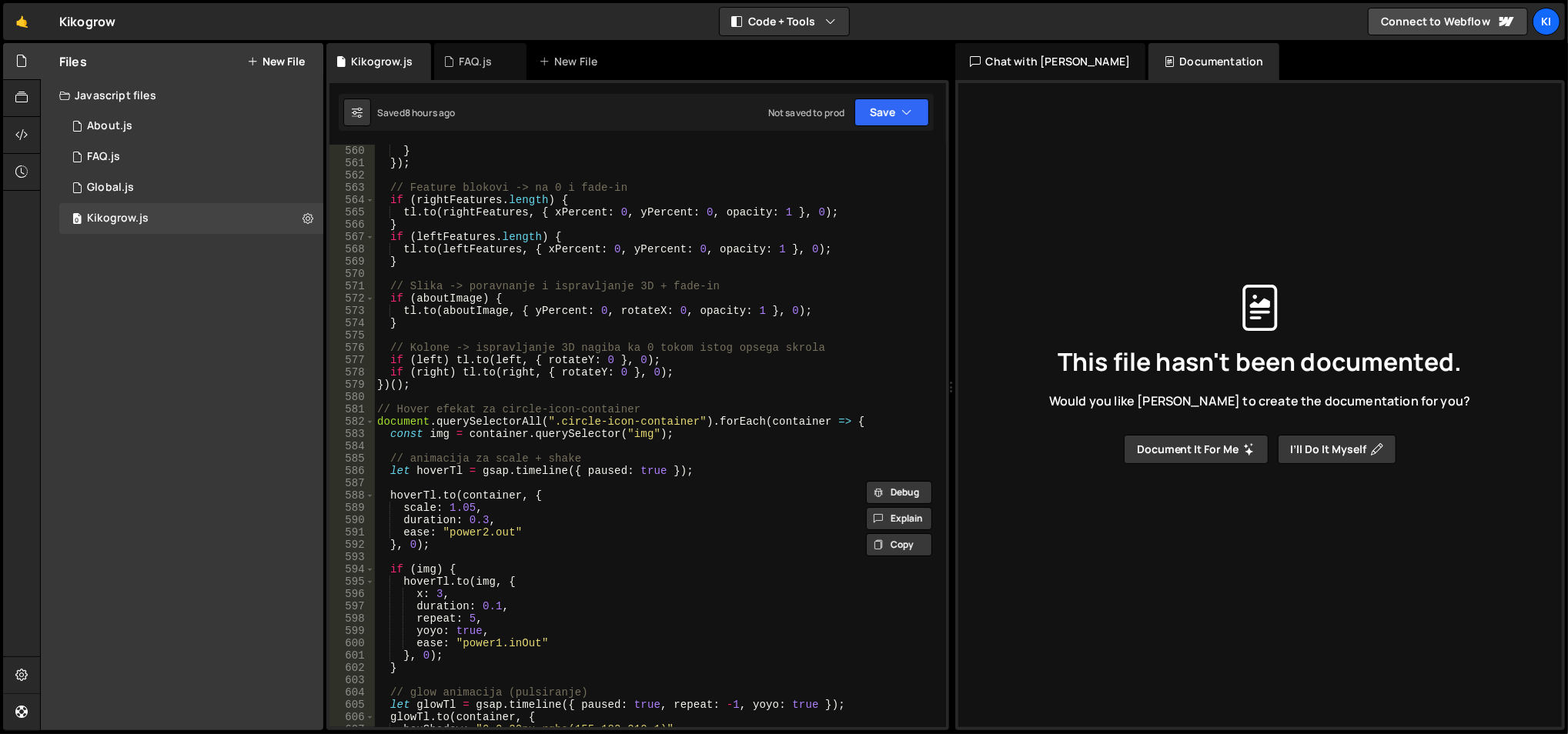
scroll to position [7385, 0]
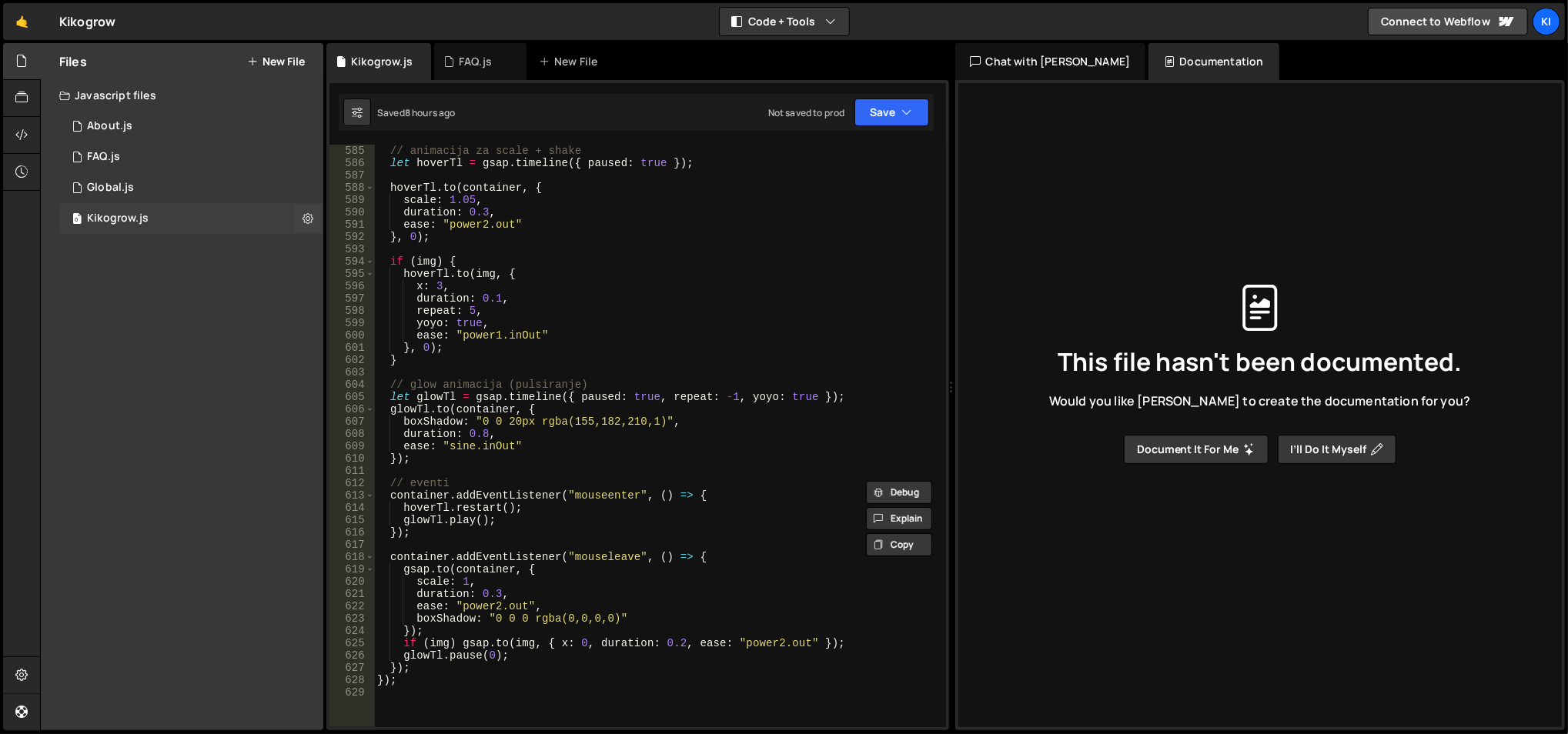
click at [193, 224] on div "0 Kikogrow.js 0" at bounding box center [191, 218] width 264 height 30
click at [177, 178] on div "0 Global.js 0" at bounding box center [191, 188] width 264 height 30
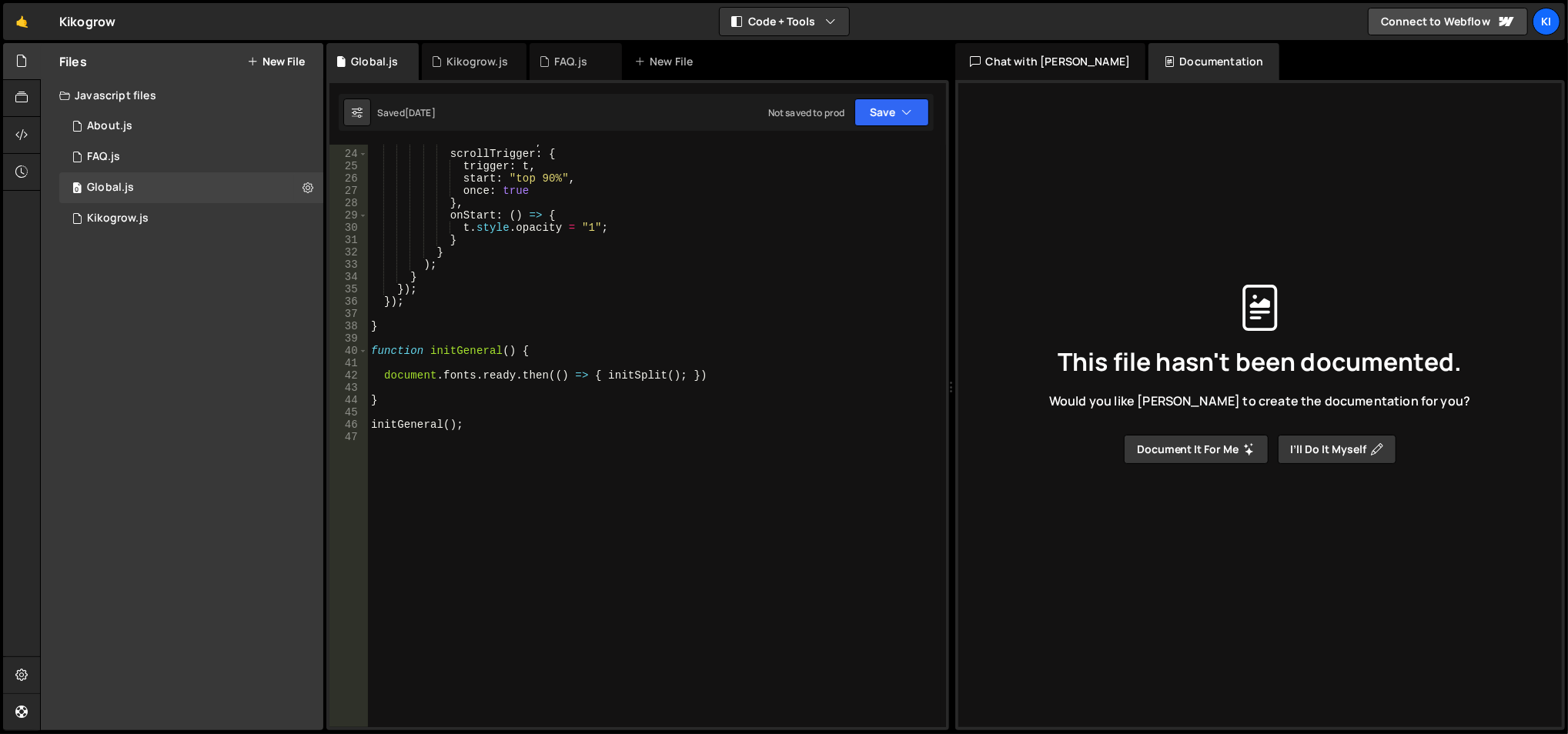
scroll to position [0, 0]
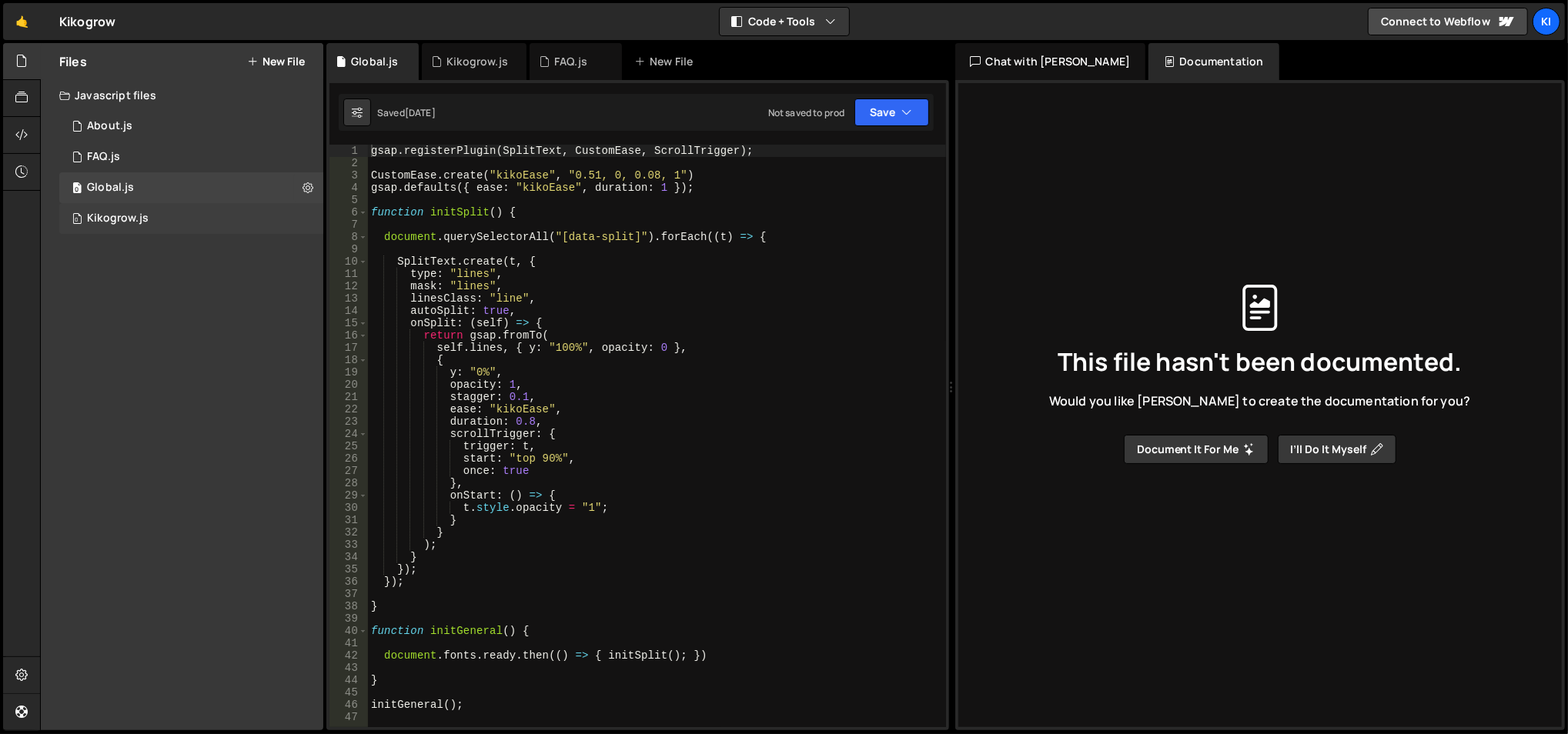
click at [198, 214] on div "0 Kikogrow.js 0" at bounding box center [191, 218] width 264 height 30
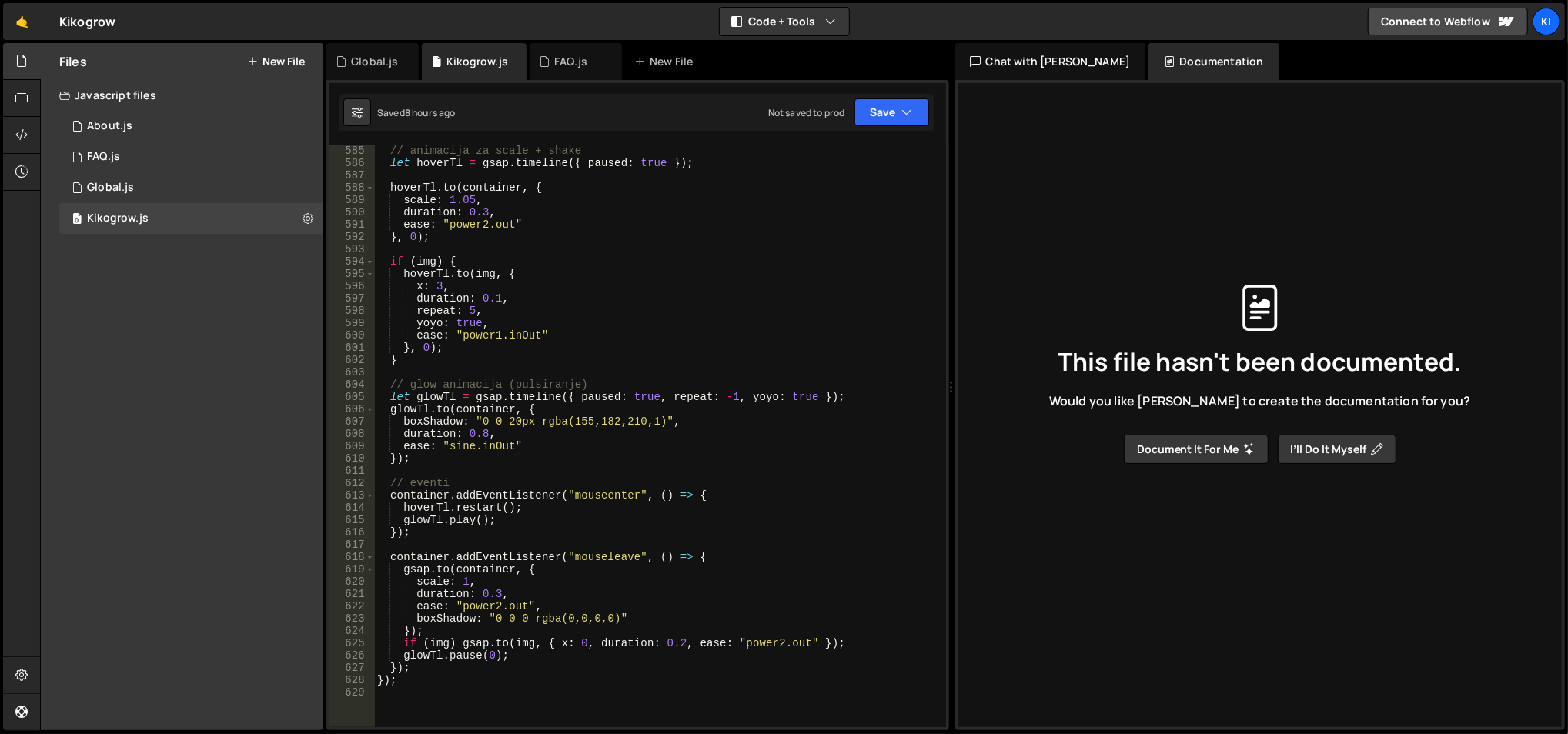
type textarea "duration: 0.1,"
click at [543, 293] on div "// animacija za scale + shake let hoverTl = gsap . timeline ({ paused : true })…" at bounding box center [658, 437] width 568 height 609
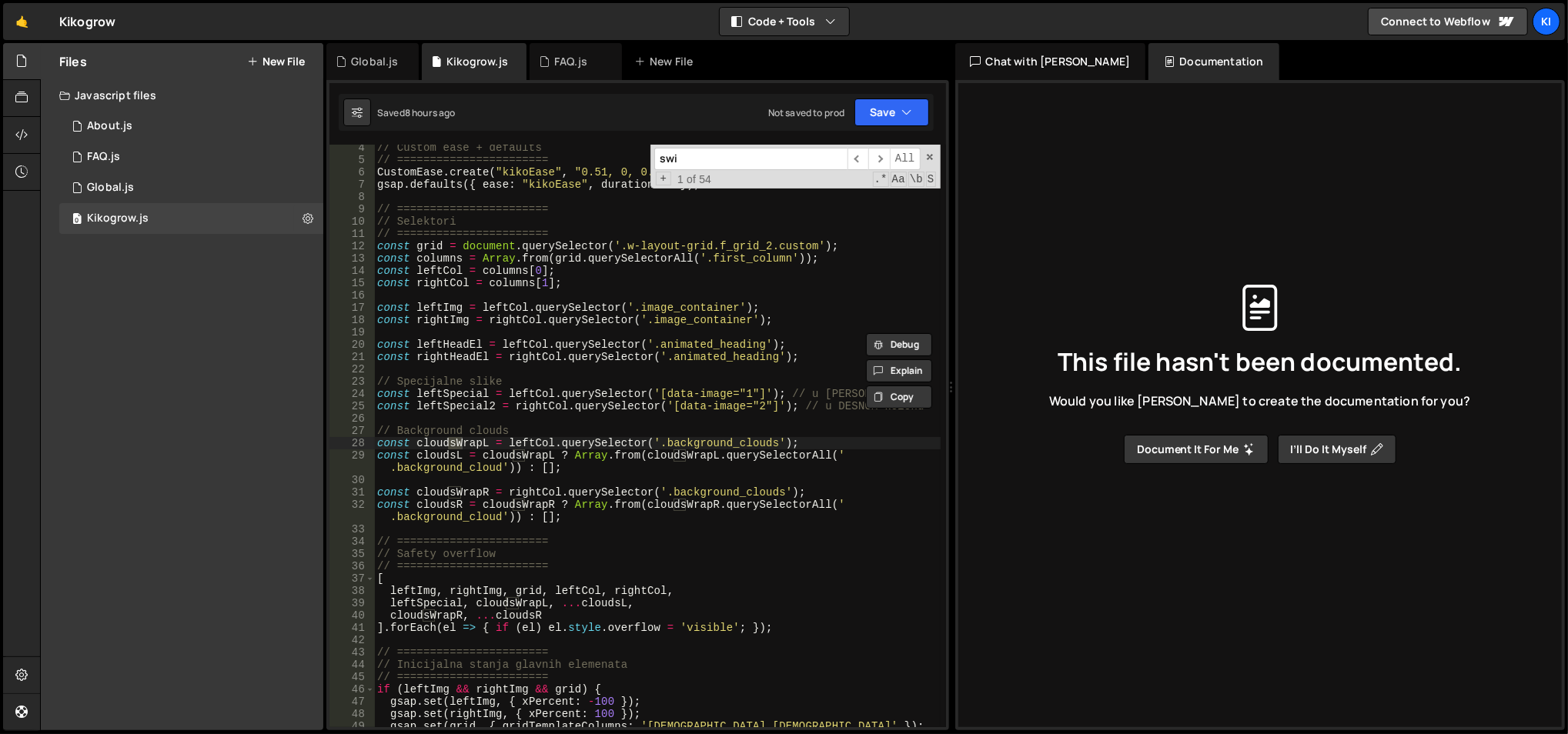
scroll to position [40, 0]
type input "swiper"
click at [543, 293] on div "// Custom ease + defaults // ======================= CustomEase . create ( "kik…" at bounding box center [658, 445] width 568 height 609
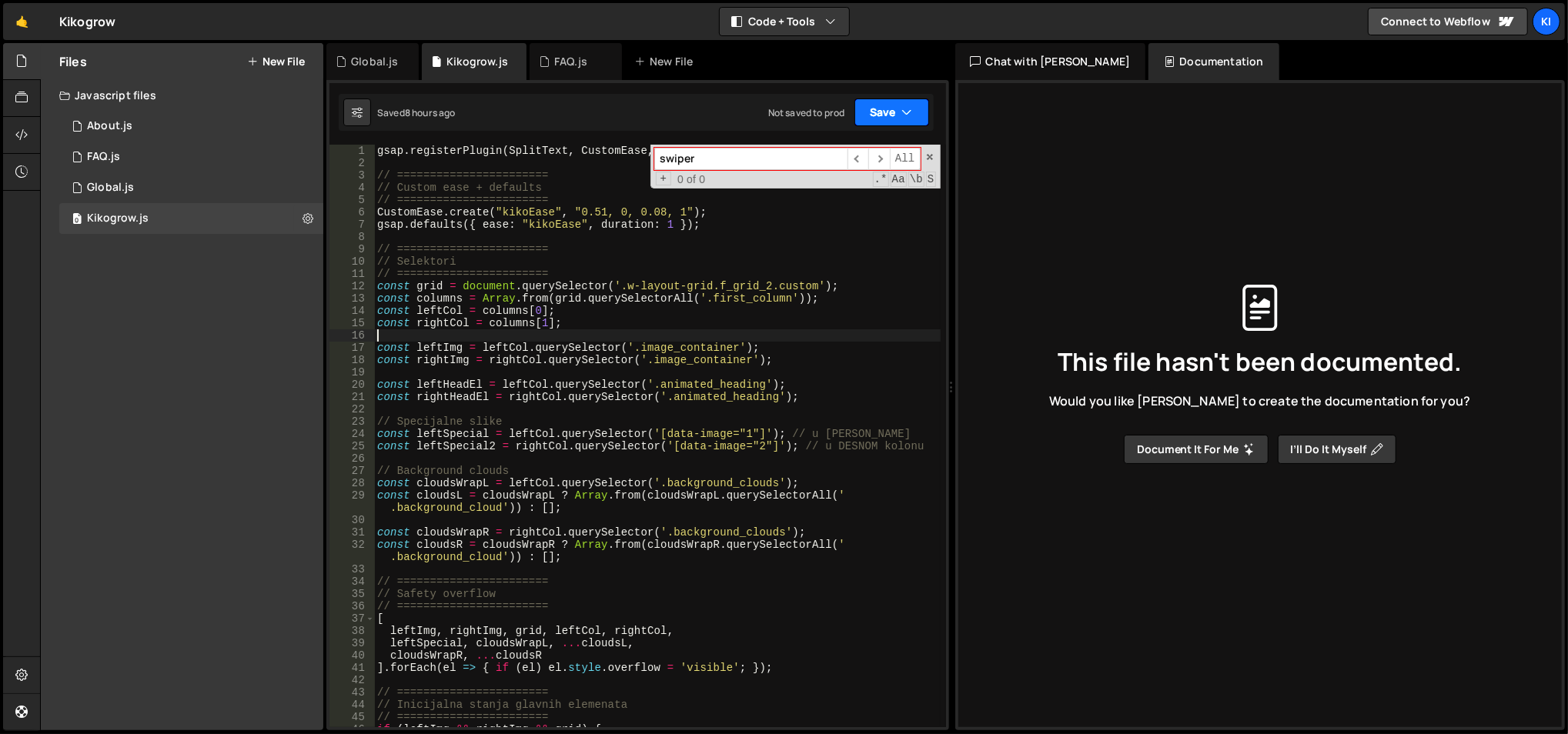
click at [867, 105] on button "Save" at bounding box center [892, 112] width 75 height 27
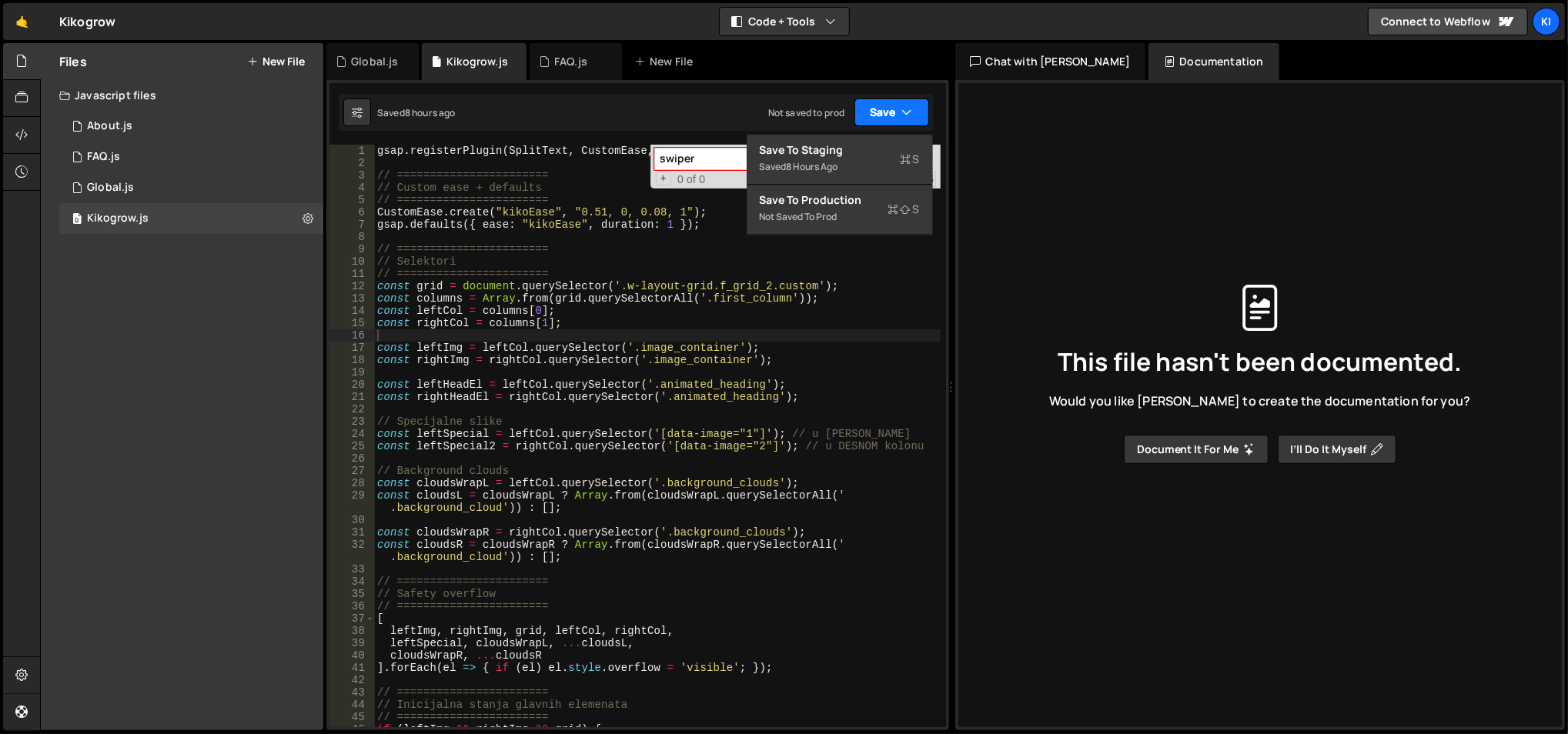
click at [871, 104] on button "Save" at bounding box center [892, 112] width 75 height 27
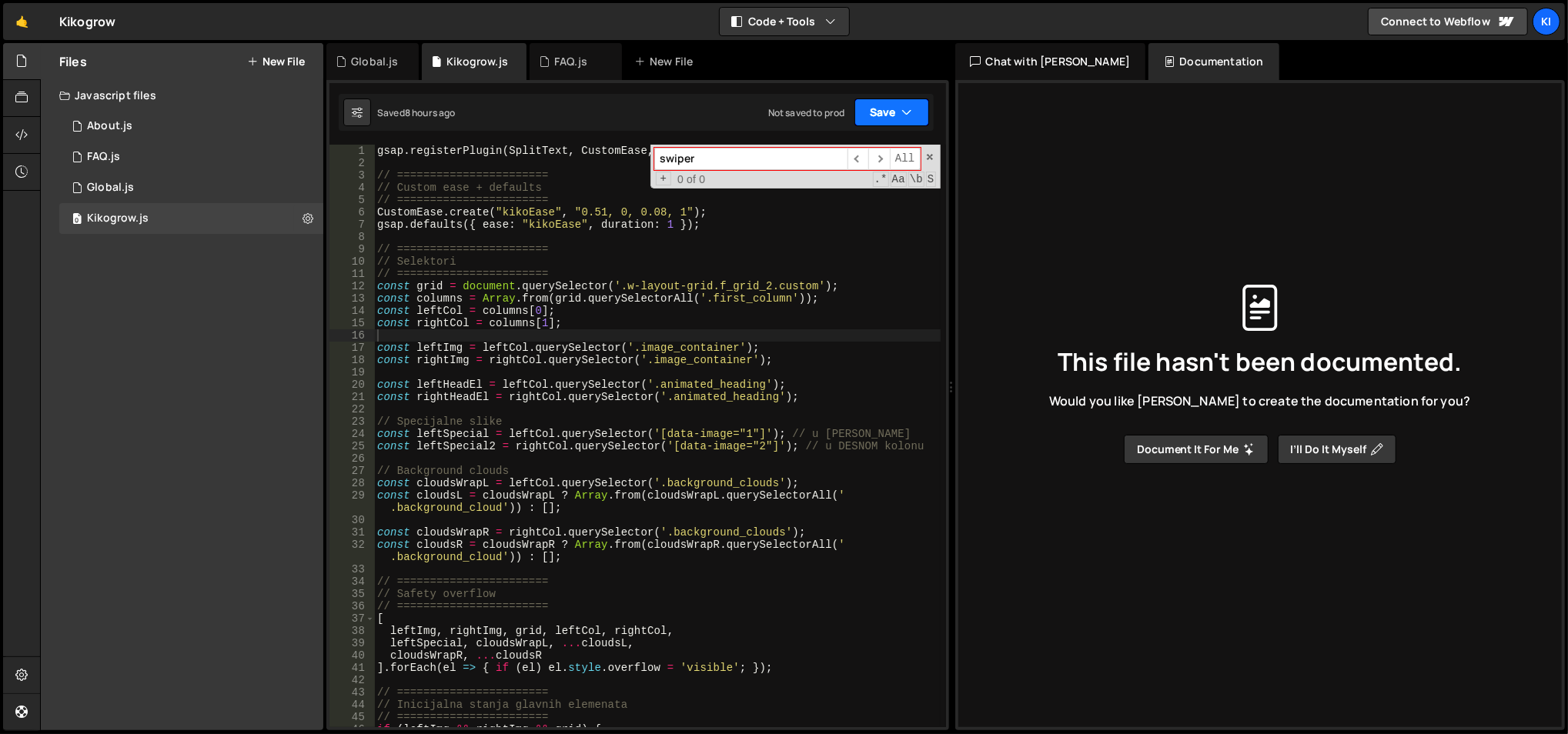
click at [871, 104] on button "Save" at bounding box center [892, 112] width 75 height 27
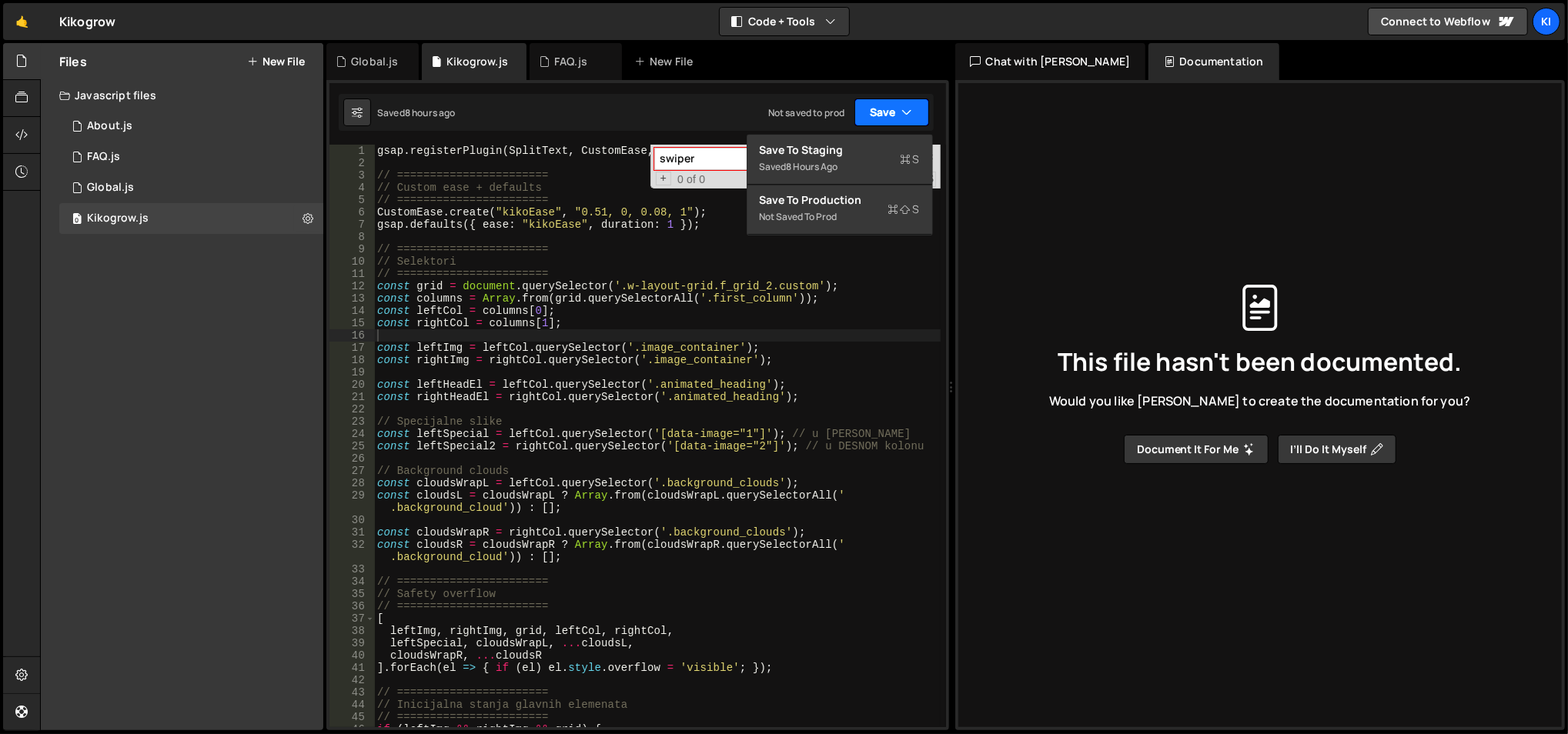
click at [871, 104] on button "Save" at bounding box center [892, 112] width 75 height 27
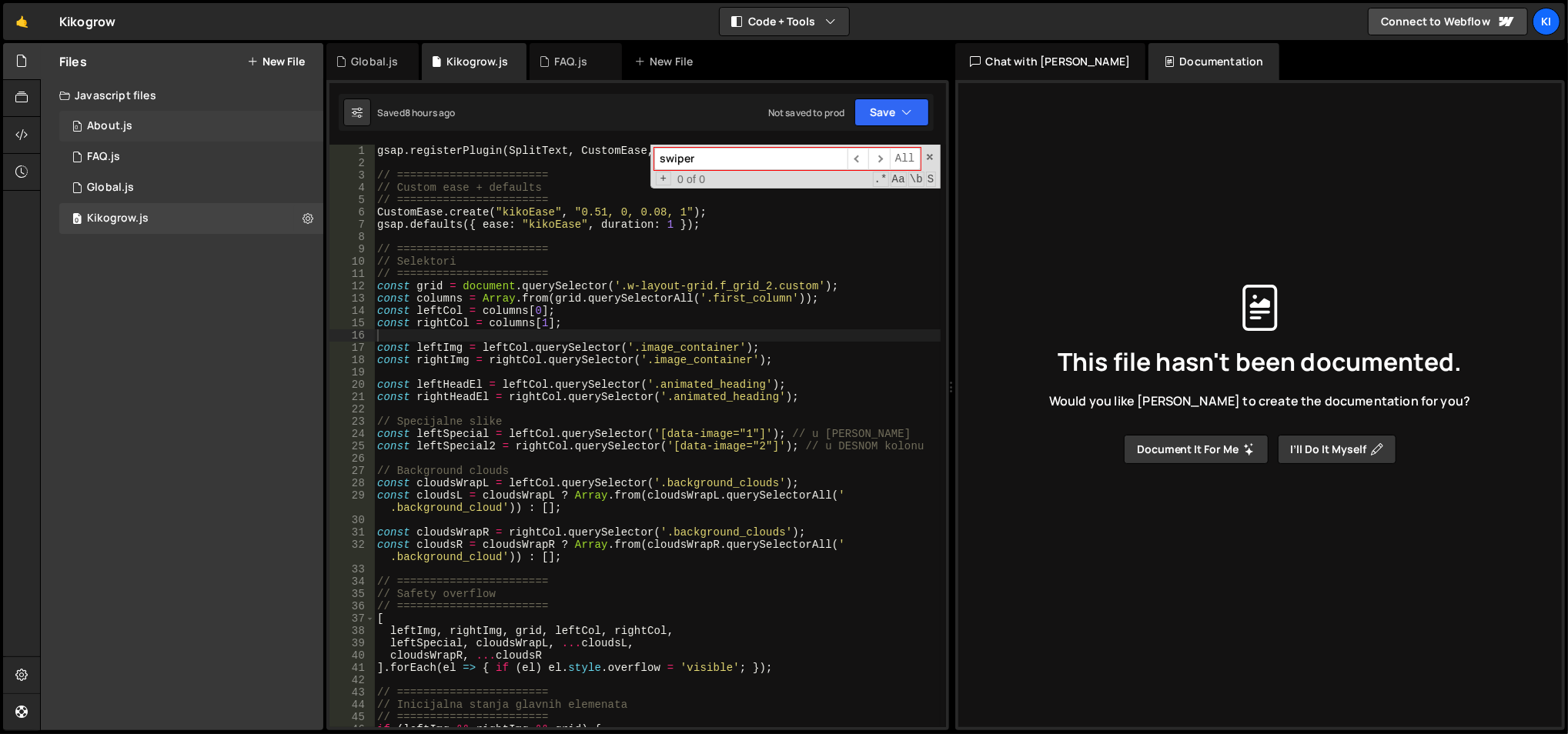
click at [134, 130] on div "0 About.js 0" at bounding box center [191, 126] width 264 height 30
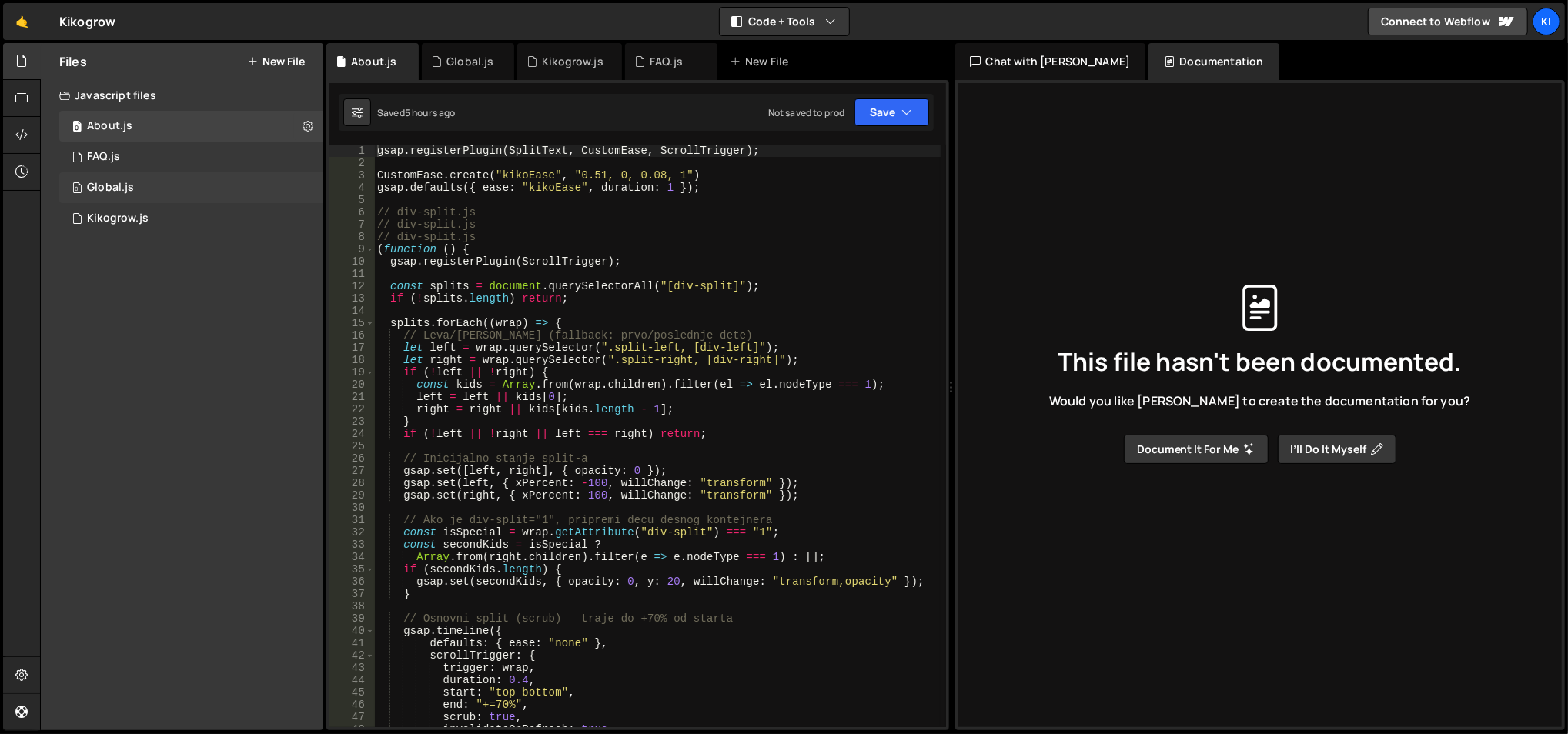
click at [142, 176] on div "0 Global.js 0" at bounding box center [191, 188] width 264 height 30
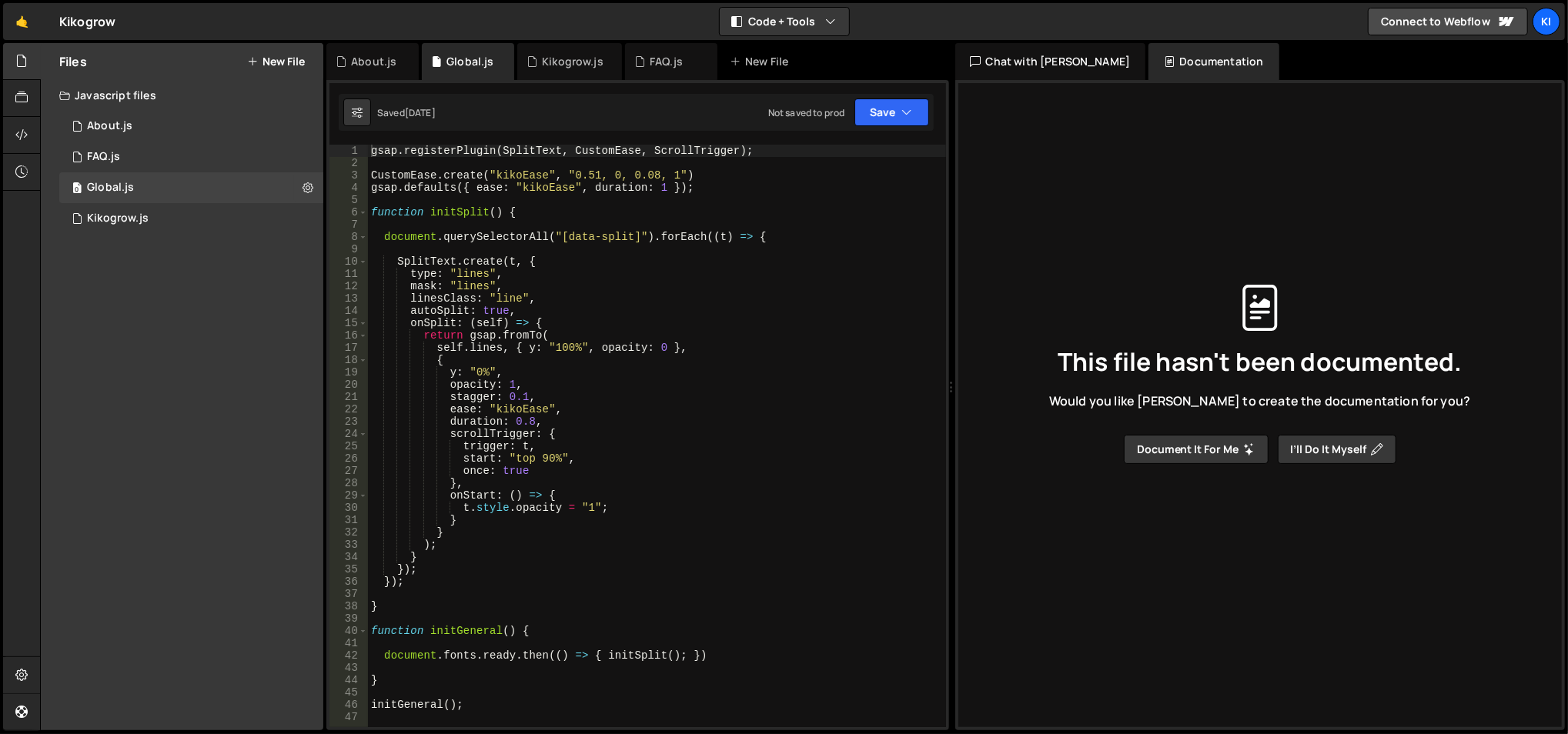
type textarea "document.querySelectorAll("[data-split]").forEach((t) => {"
drag, startPoint x: 563, startPoint y: 240, endPoint x: 629, endPoint y: 238, distance: 66.0
click at [629, 238] on div "gsap . registerPlugin ( SplitText , CustomEase , ScrollTrigger ) ; CustomEase .…" at bounding box center [657, 449] width 579 height 609
click at [27, 16] on link "🤙" at bounding box center [22, 21] width 38 height 37
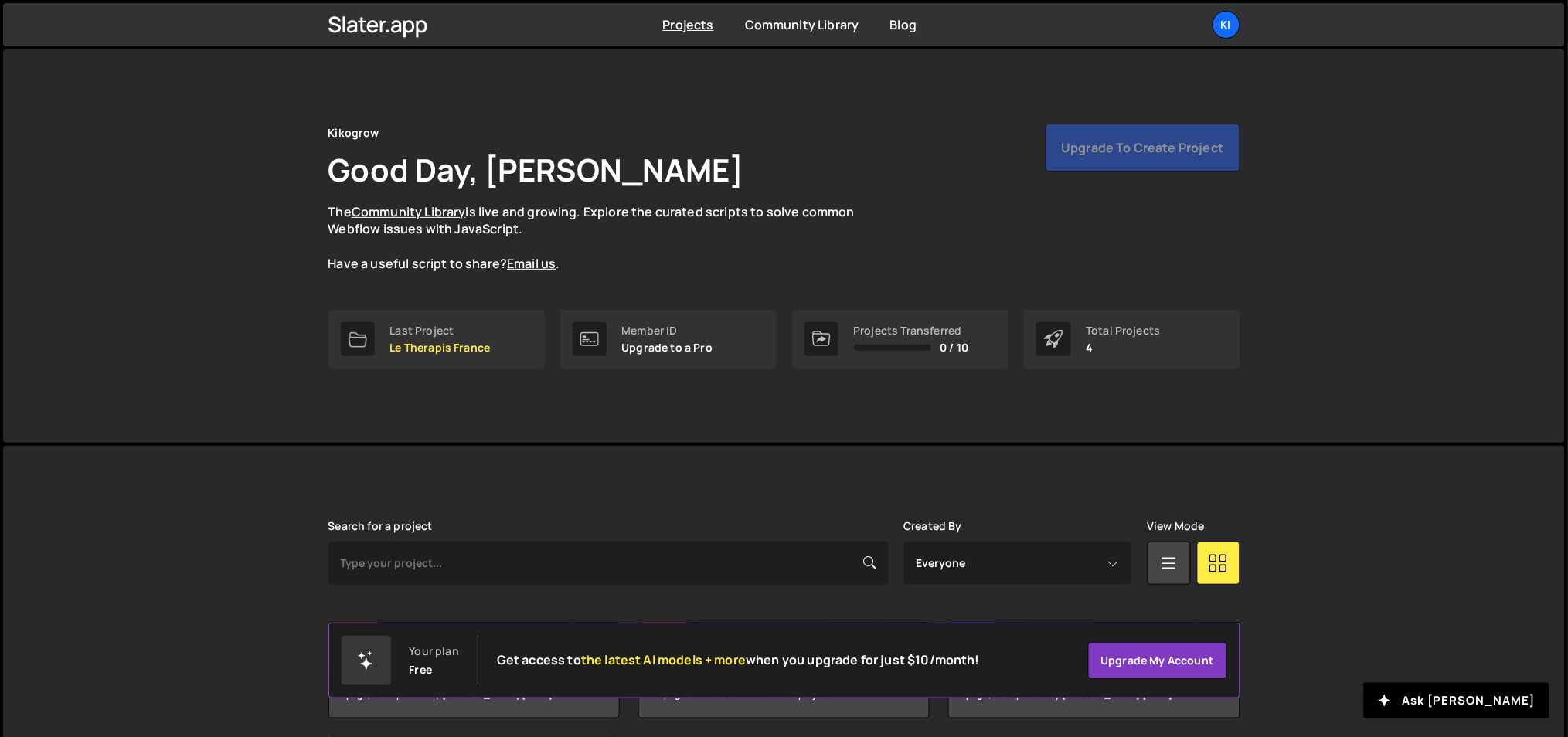
scroll to position [173, 0]
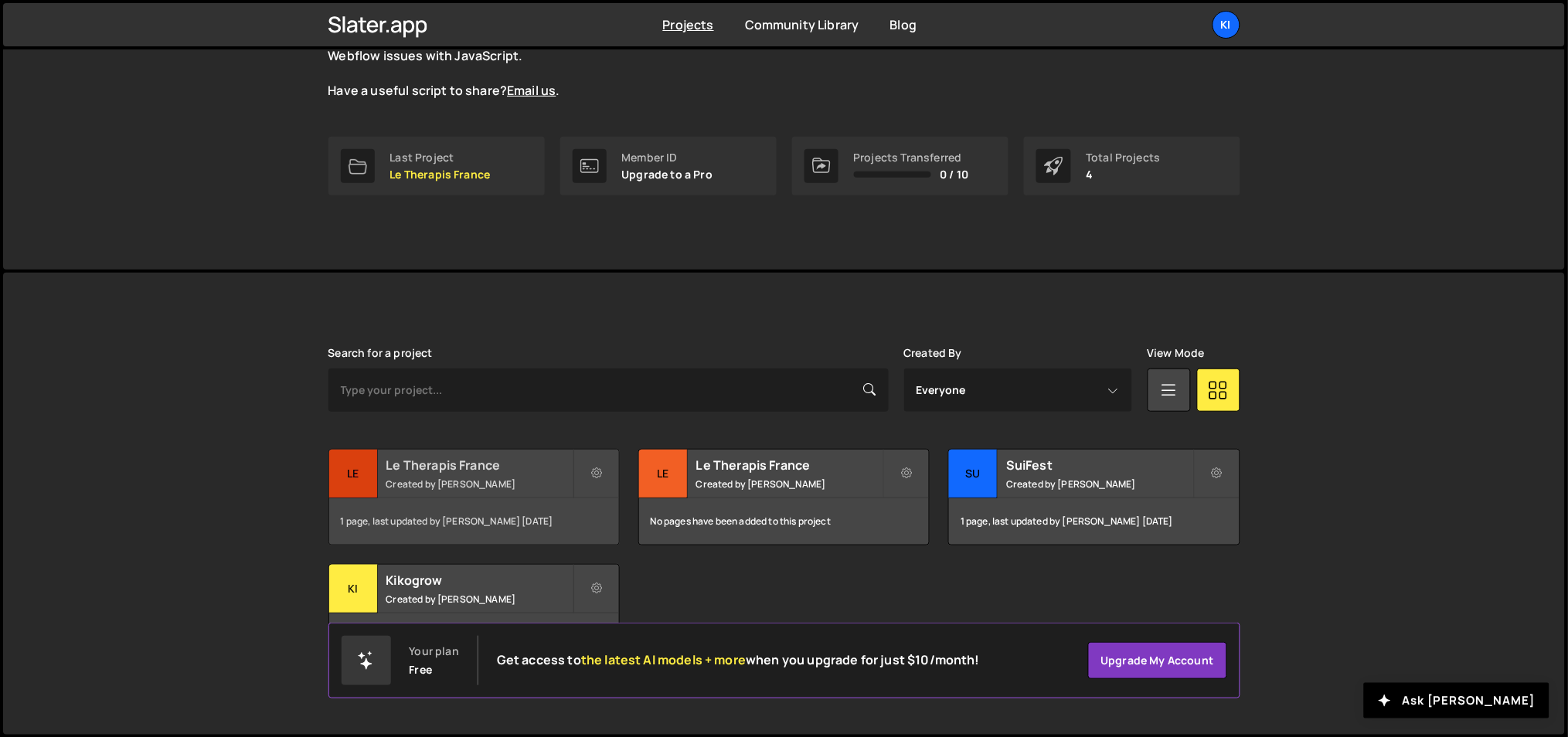
click at [483, 482] on small "Created by [PERSON_NAME]" at bounding box center [480, 484] width 186 height 13
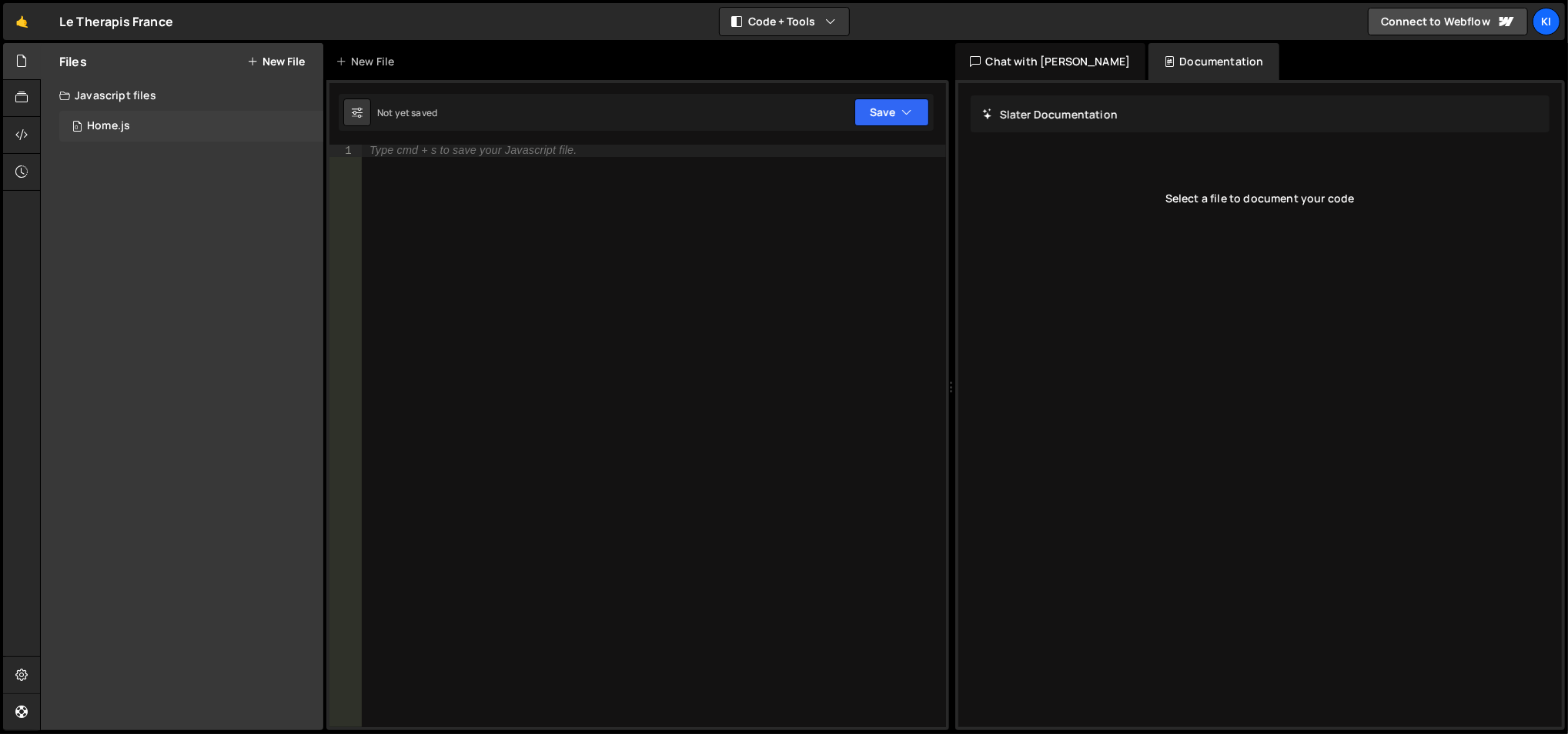
click at [162, 121] on div "0 Home.js 0" at bounding box center [191, 126] width 264 height 30
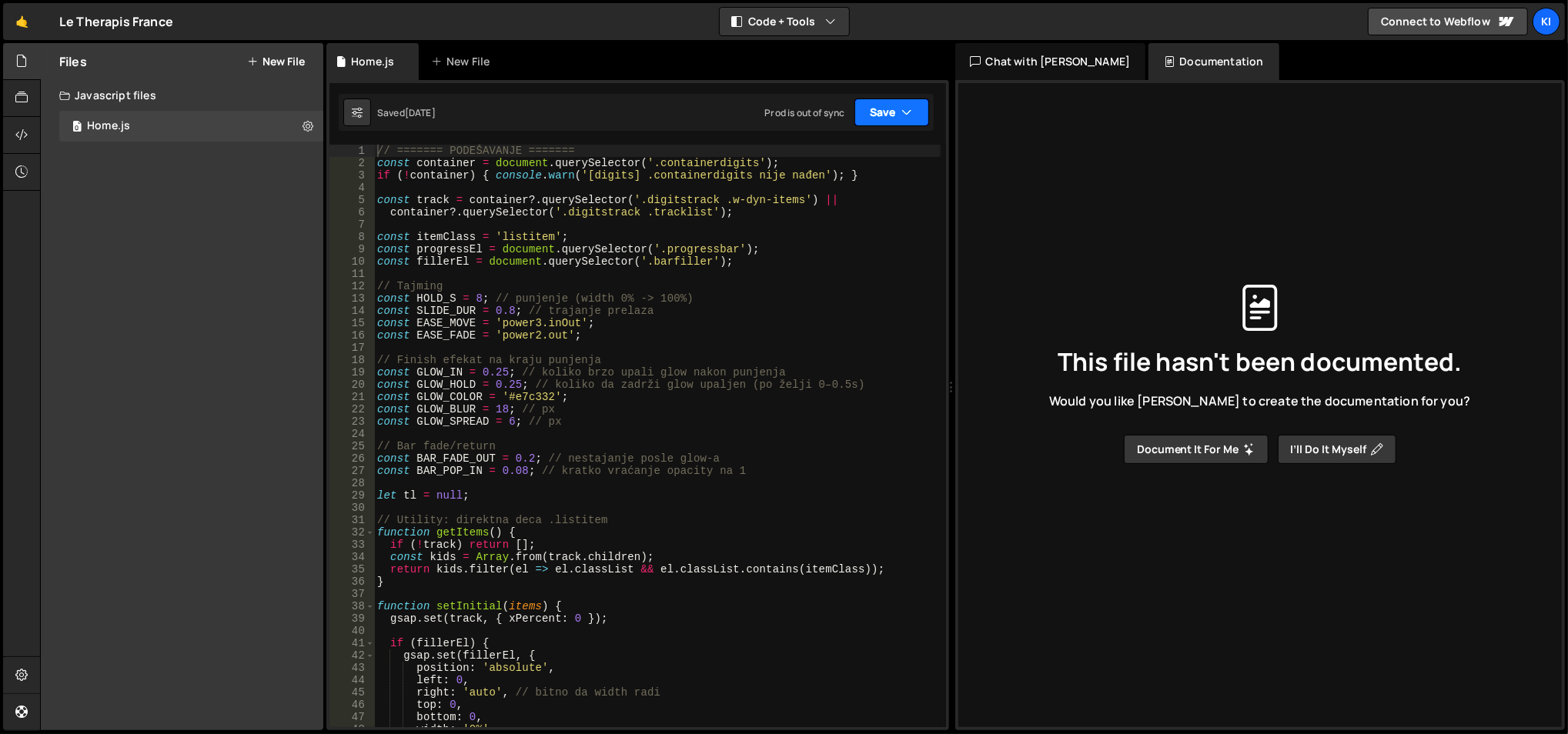
click at [914, 116] on button "Save" at bounding box center [892, 112] width 75 height 27
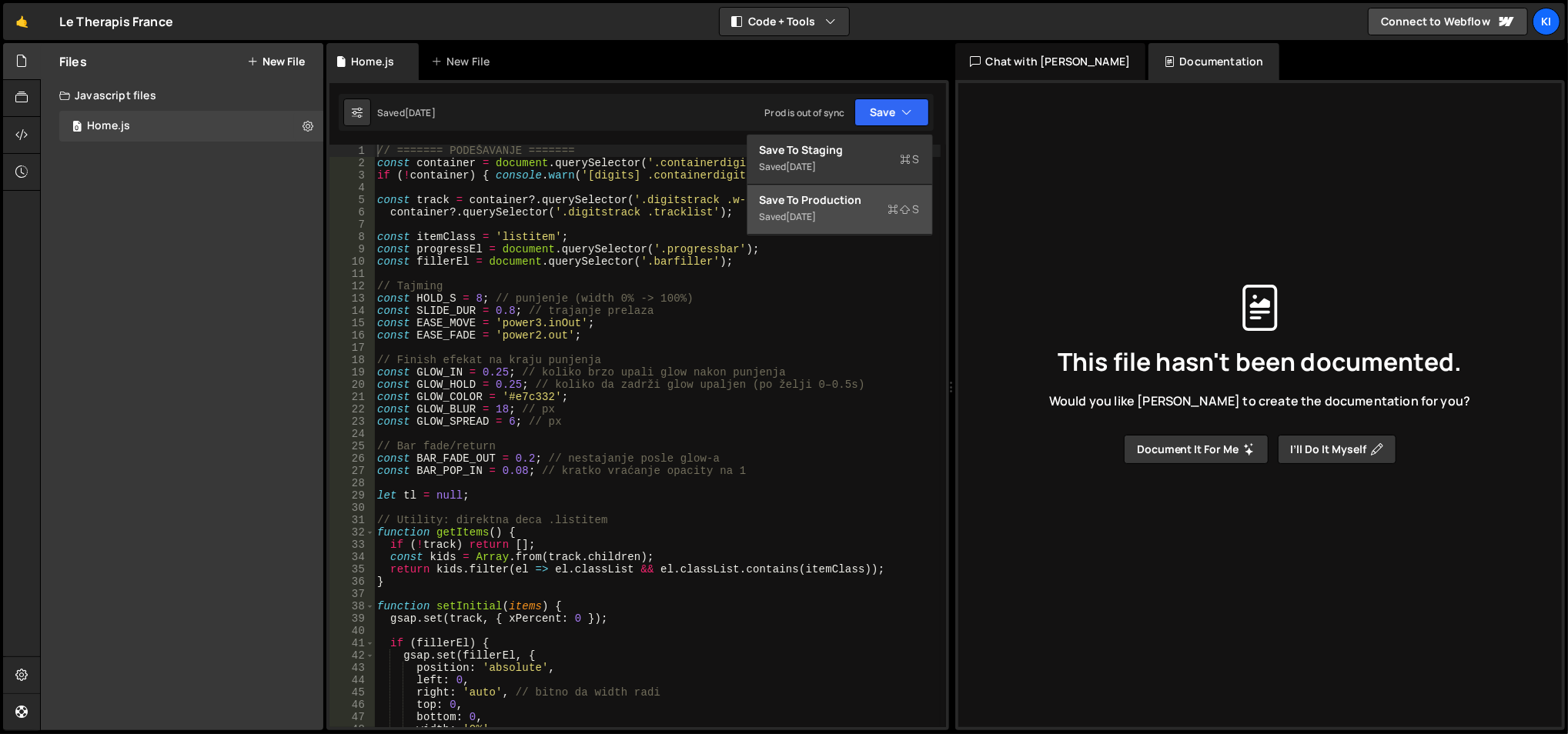
click at [875, 200] on div "Save to Production S" at bounding box center [839, 200] width 160 height 15
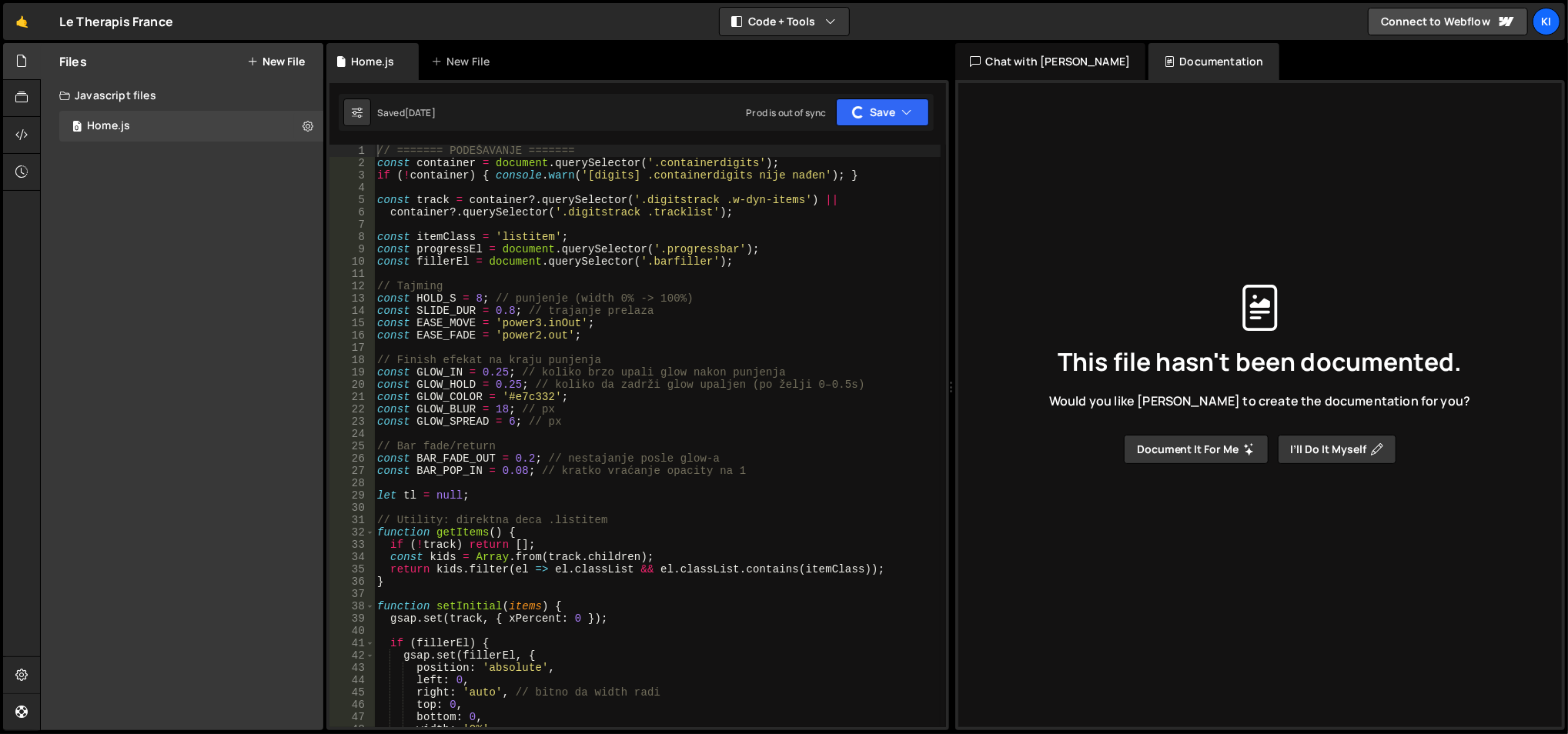
click at [885, 94] on div "Saved 1 day ago Prod is out of sync Upgrade to Edit Save Save to Staging S Save…" at bounding box center [636, 112] width 595 height 37
click at [890, 113] on button "Save" at bounding box center [882, 112] width 93 height 27
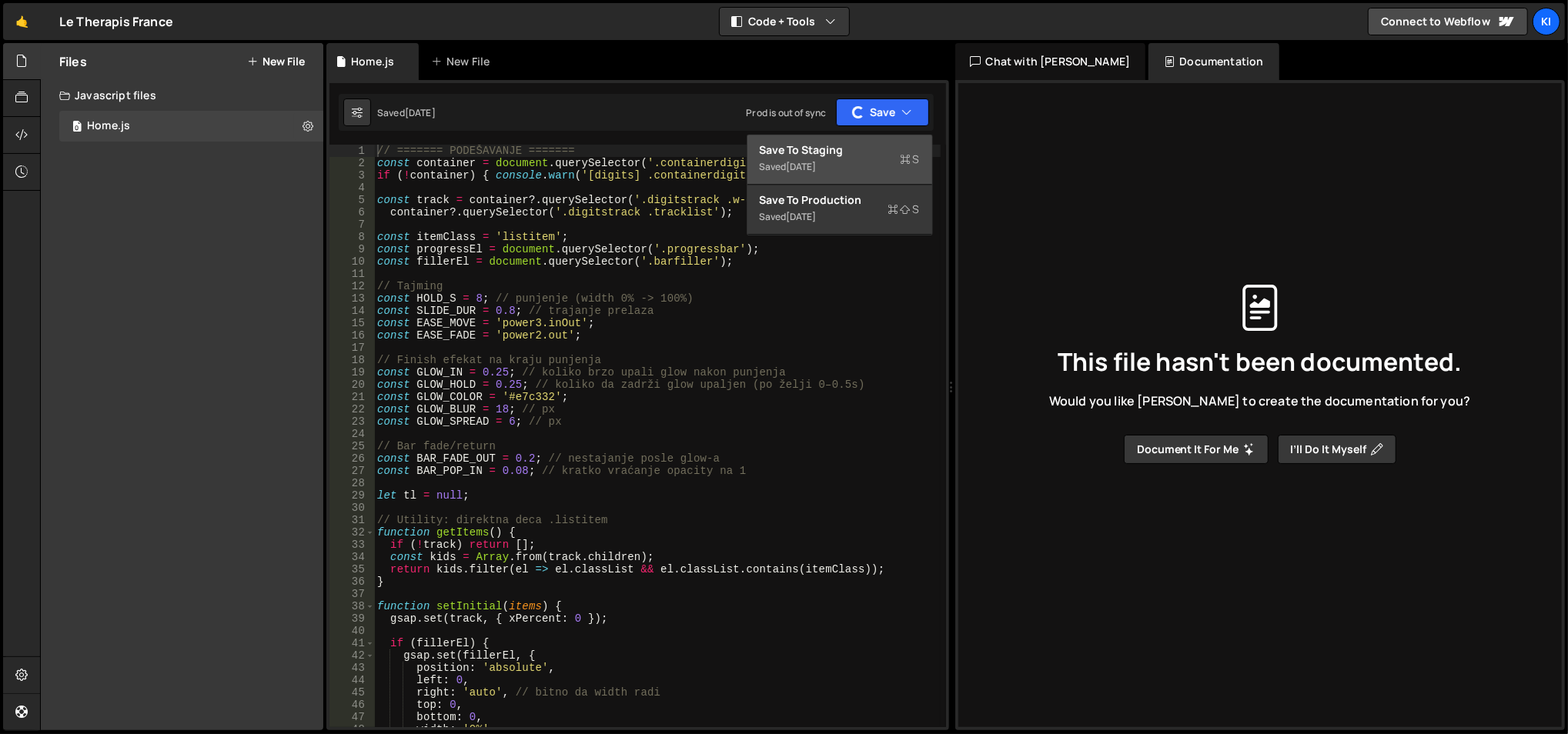
click at [823, 153] on div "Save to Staging S" at bounding box center [839, 150] width 160 height 15
